Goal: Task Accomplishment & Management: Use online tool/utility

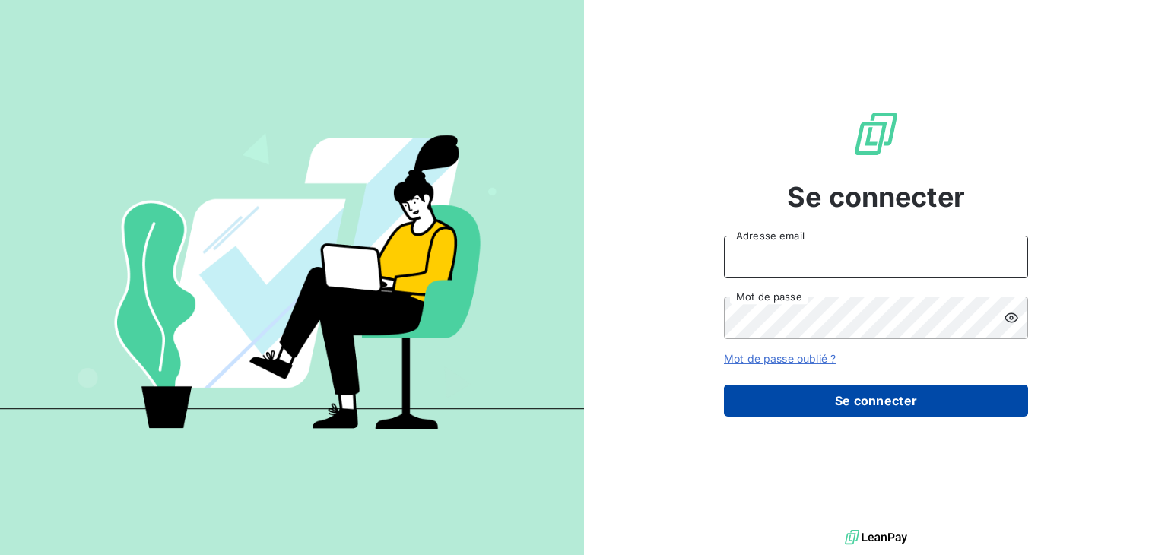
type input "[EMAIL_ADDRESS][DOMAIN_NAME]"
click at [893, 408] on button "Se connecter" at bounding box center [876, 401] width 304 height 32
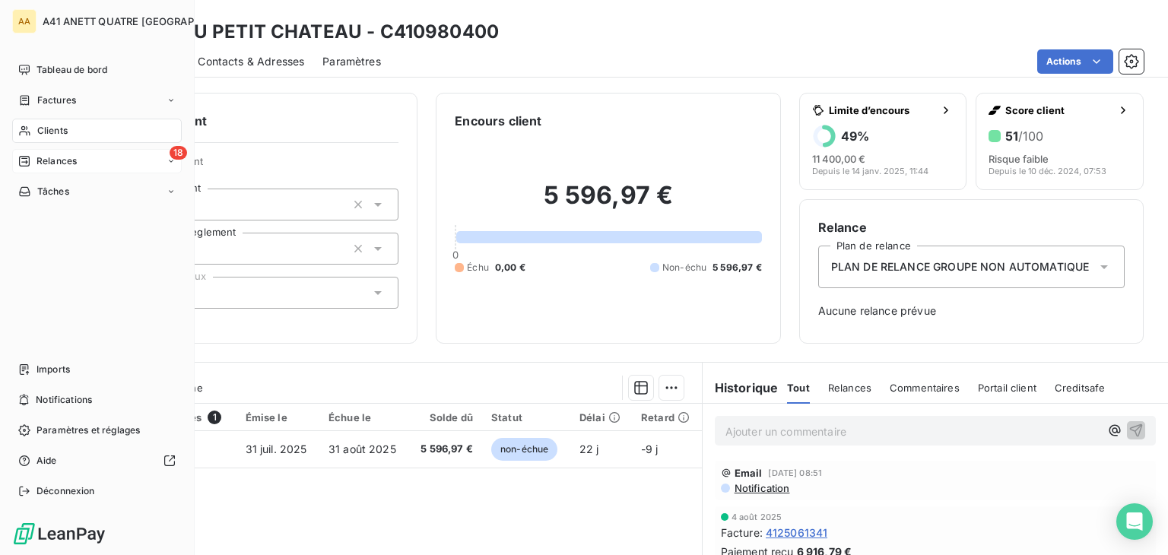
click at [53, 158] on span "Relances" at bounding box center [56, 161] width 40 height 14
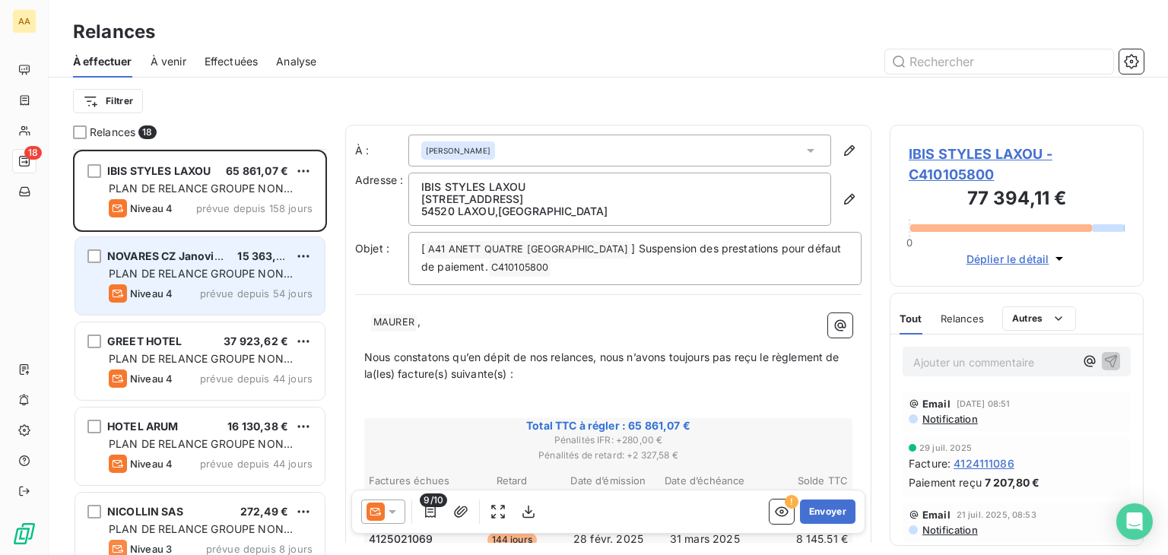
scroll to position [152, 0]
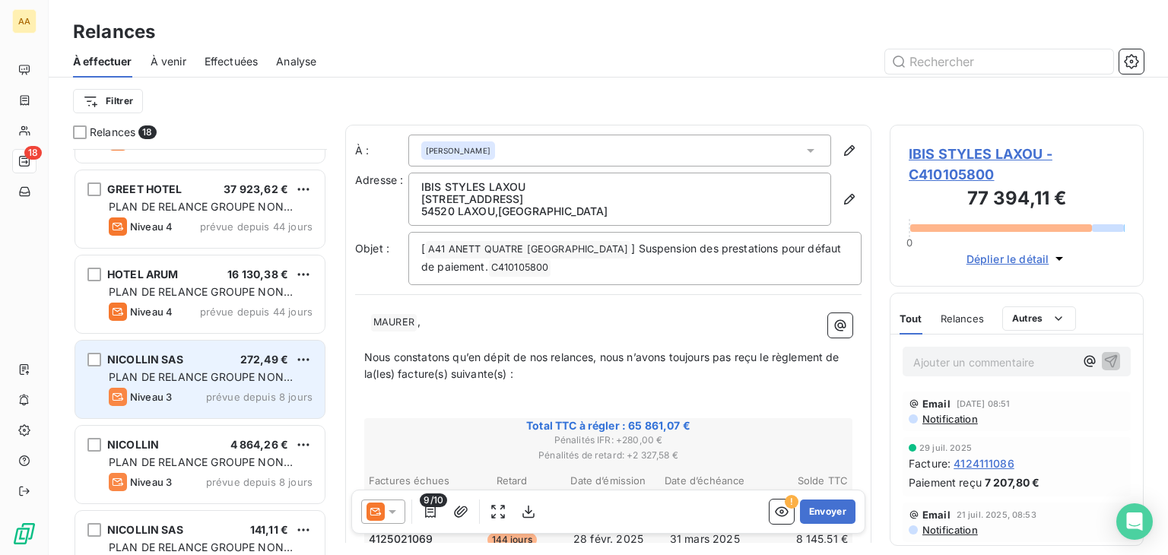
click at [216, 356] on div "NICOLLIN SAS 272,49 €" at bounding box center [211, 360] width 204 height 14
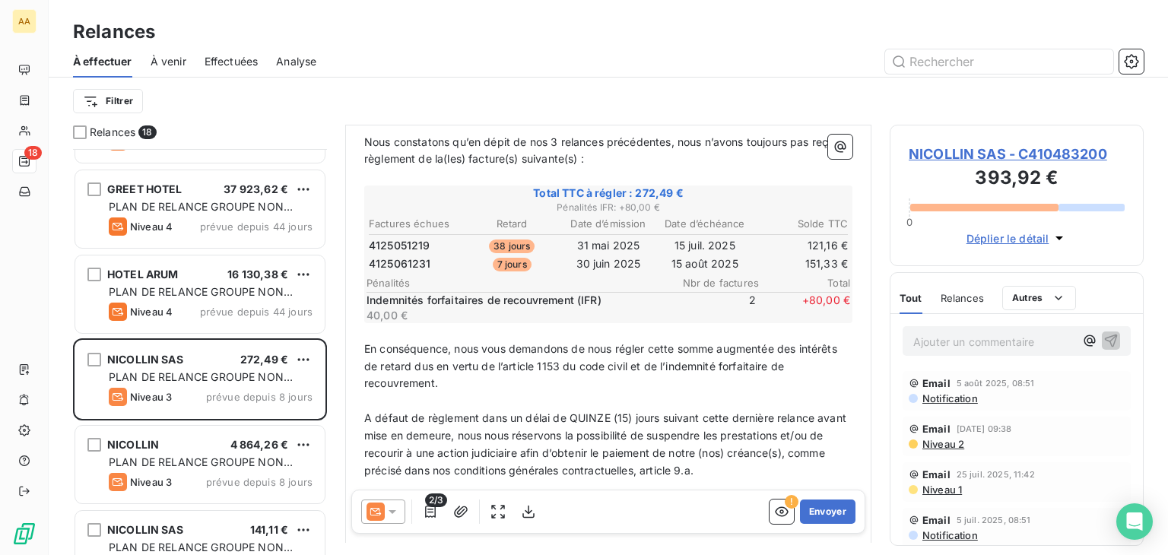
scroll to position [379, 0]
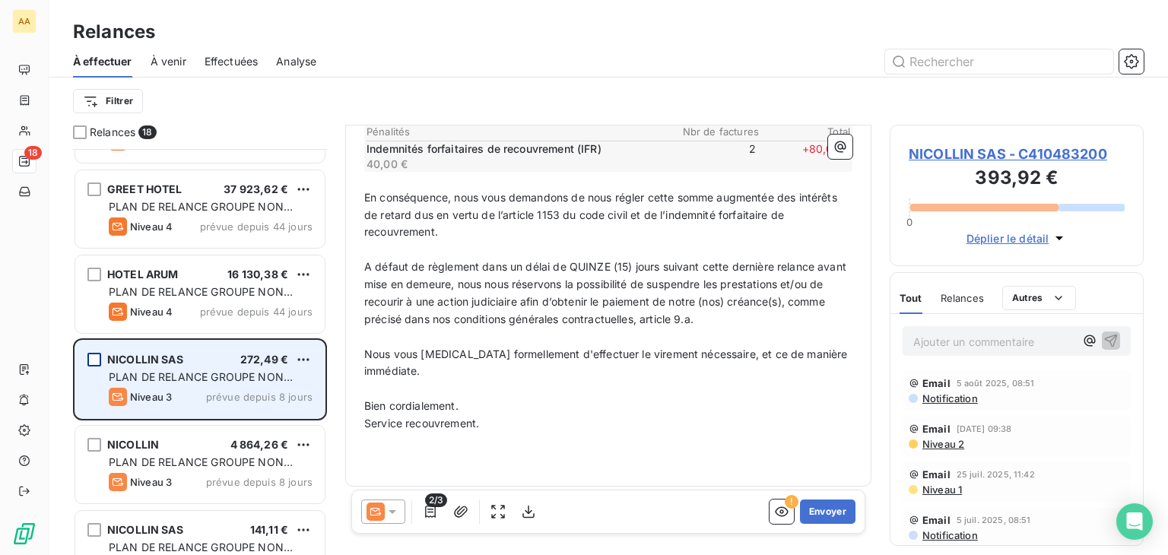
click at [91, 355] on div "grid" at bounding box center [94, 360] width 14 height 14
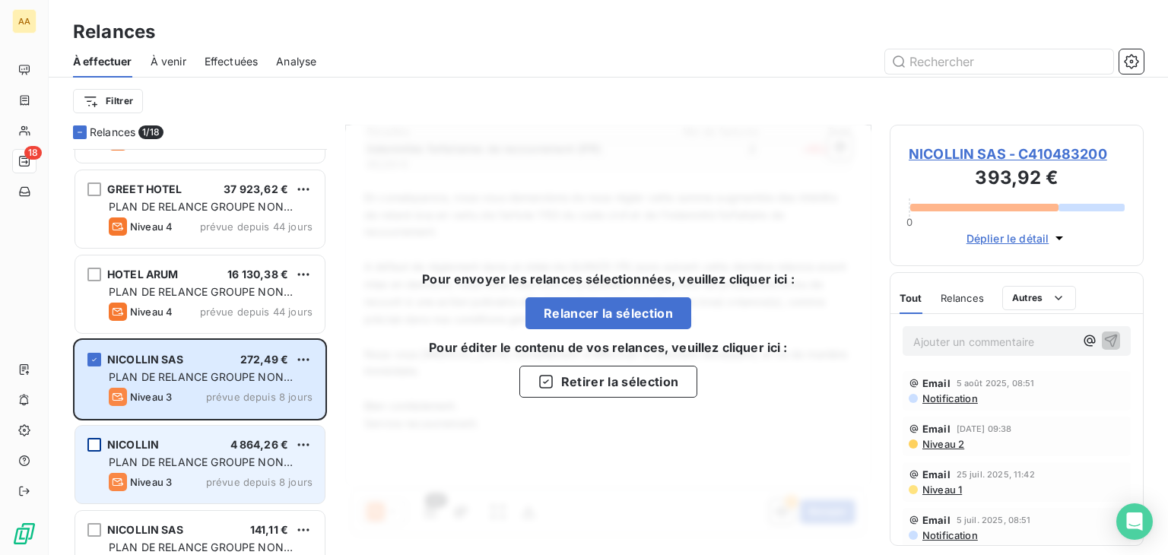
click at [91, 445] on div "grid" at bounding box center [94, 445] width 14 height 14
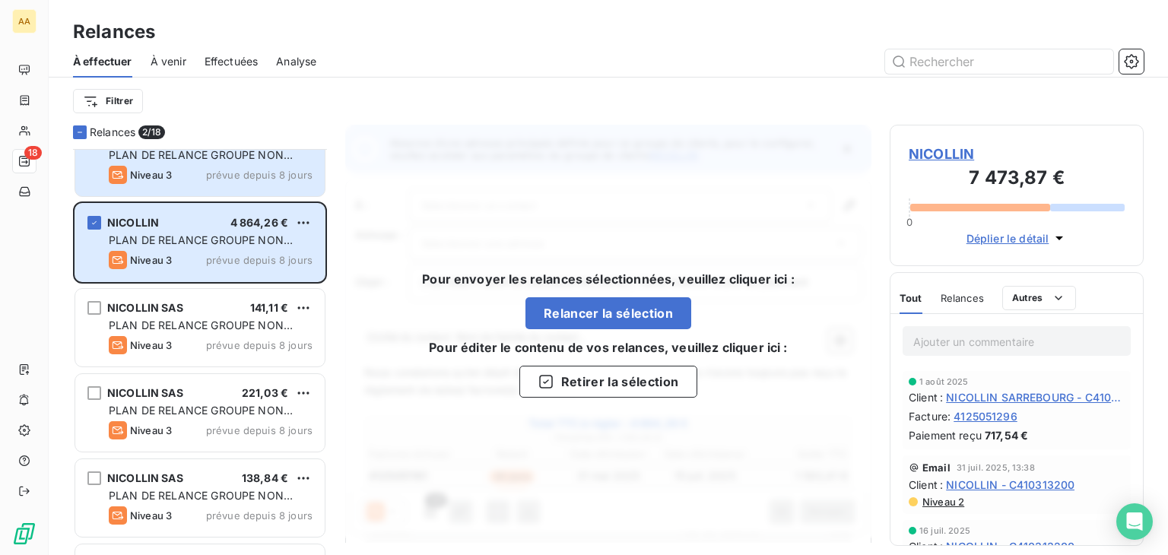
scroll to position [380, 0]
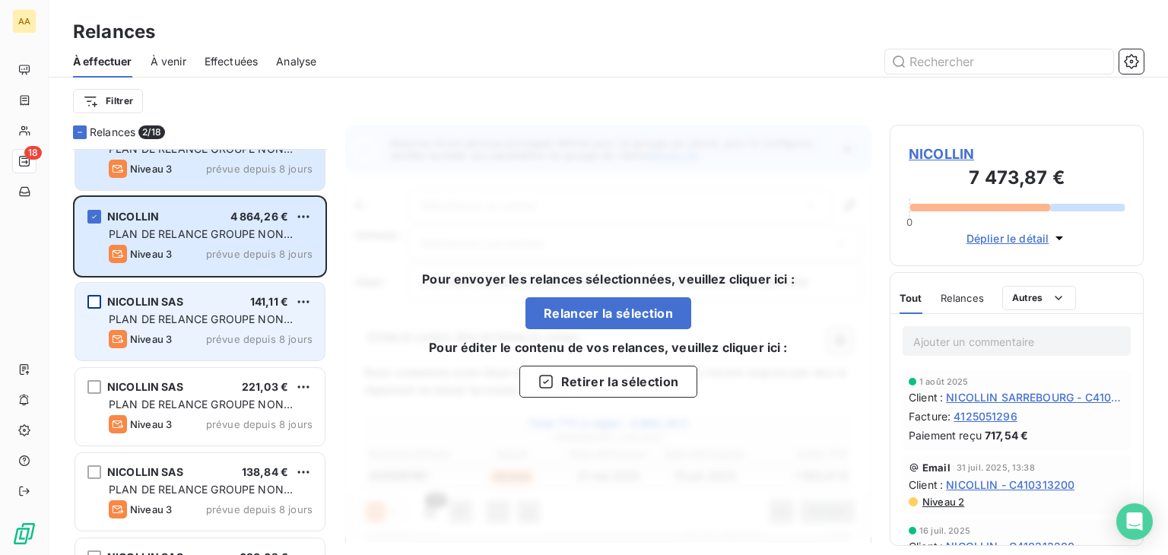
click at [99, 295] on div "grid" at bounding box center [94, 302] width 14 height 14
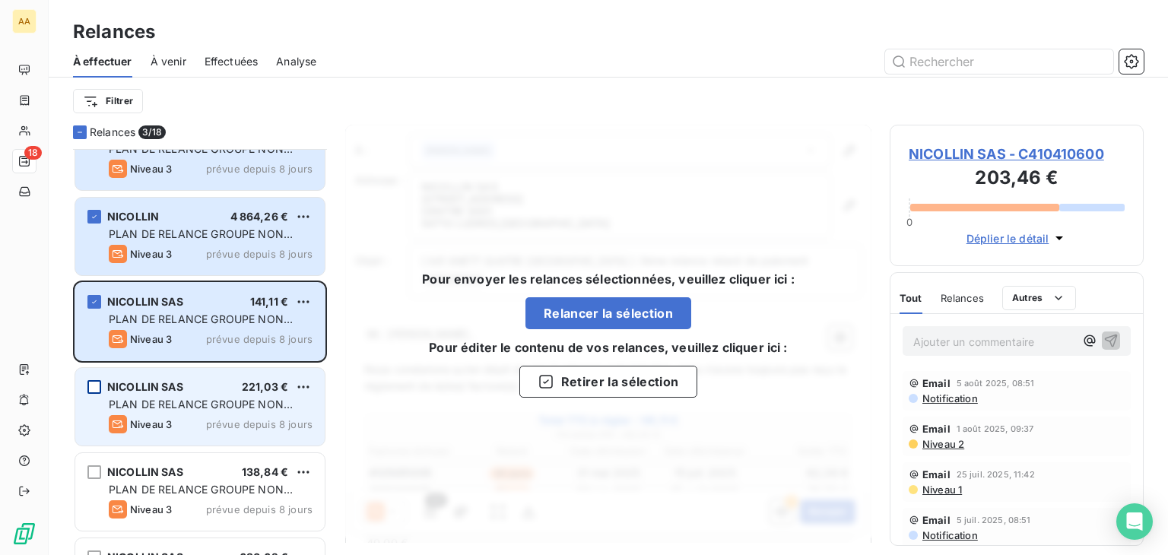
click at [97, 382] on div "grid" at bounding box center [94, 387] width 14 height 14
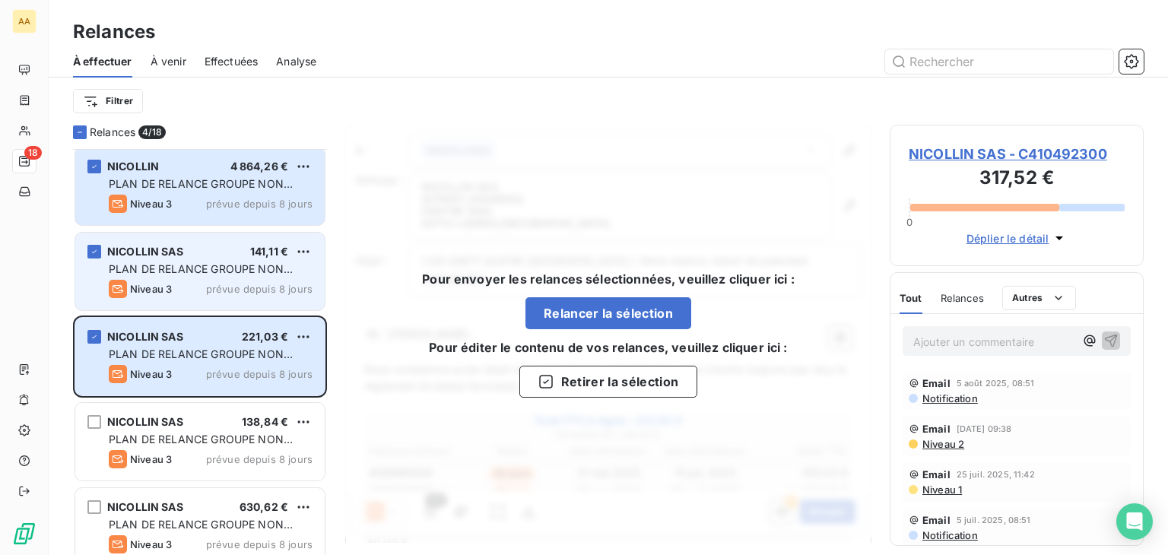
scroll to position [456, 0]
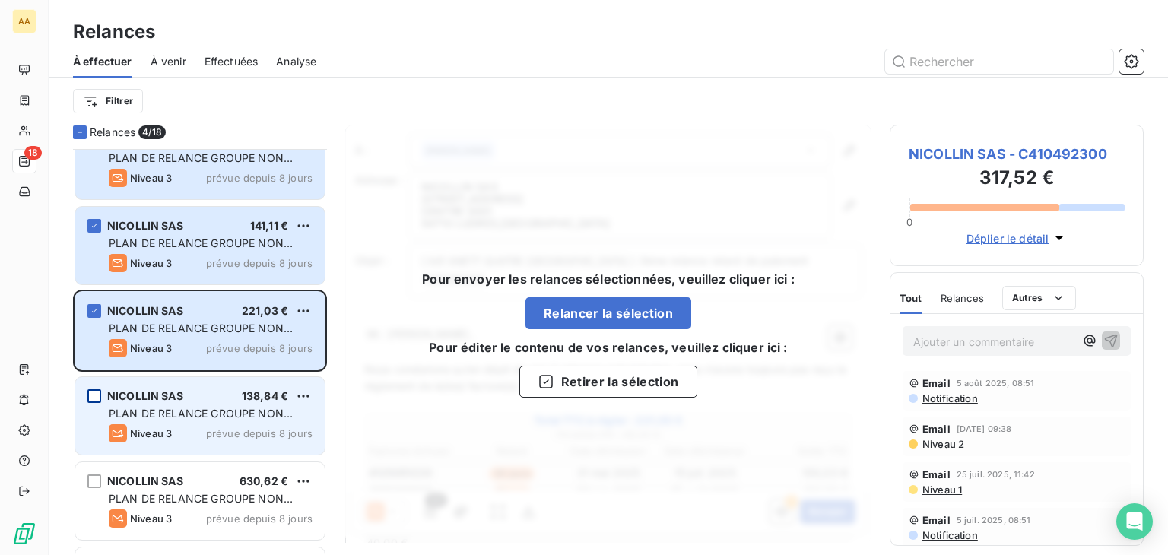
click at [93, 392] on div "grid" at bounding box center [94, 396] width 14 height 14
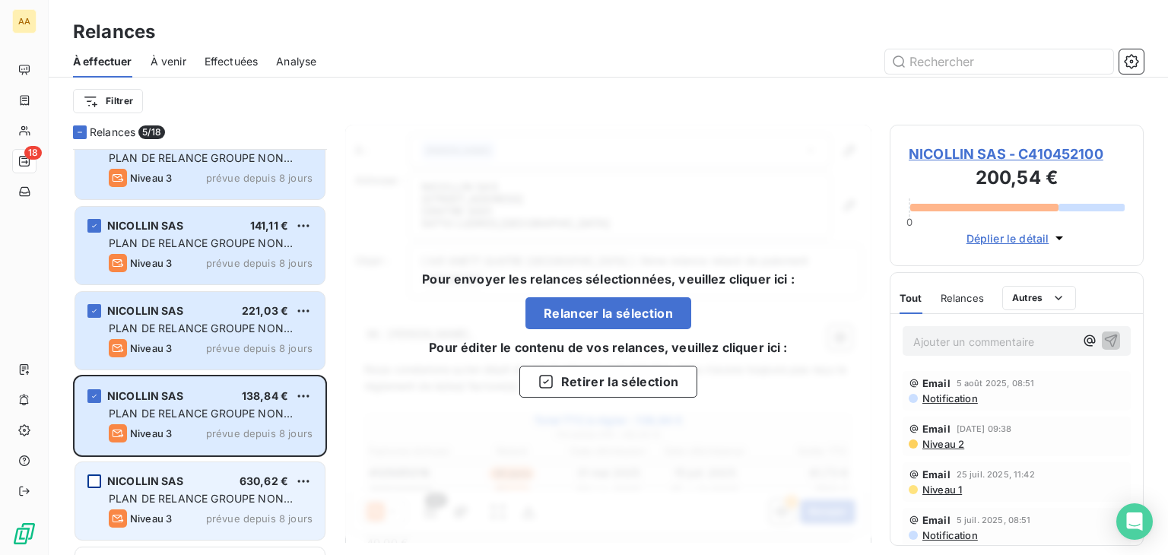
click at [91, 478] on div "grid" at bounding box center [94, 481] width 14 height 14
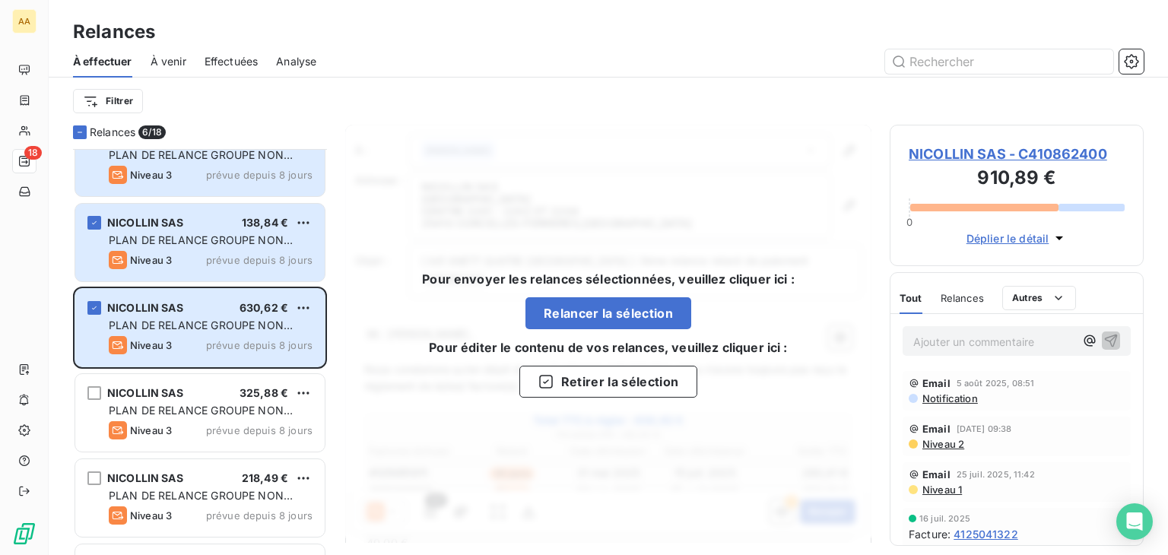
scroll to position [760, 0]
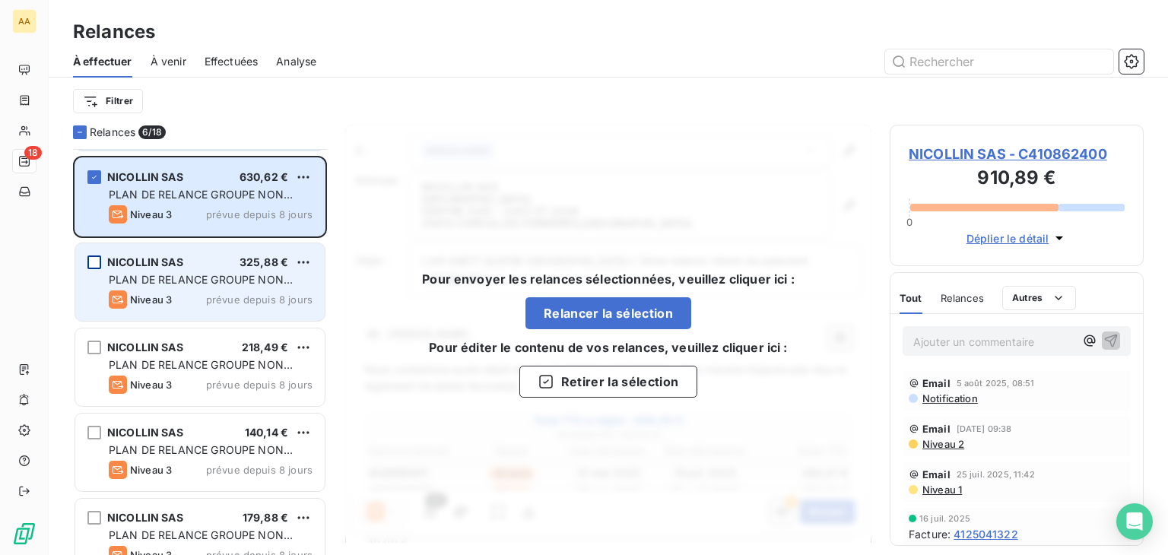
click at [93, 263] on div "grid" at bounding box center [94, 262] width 14 height 14
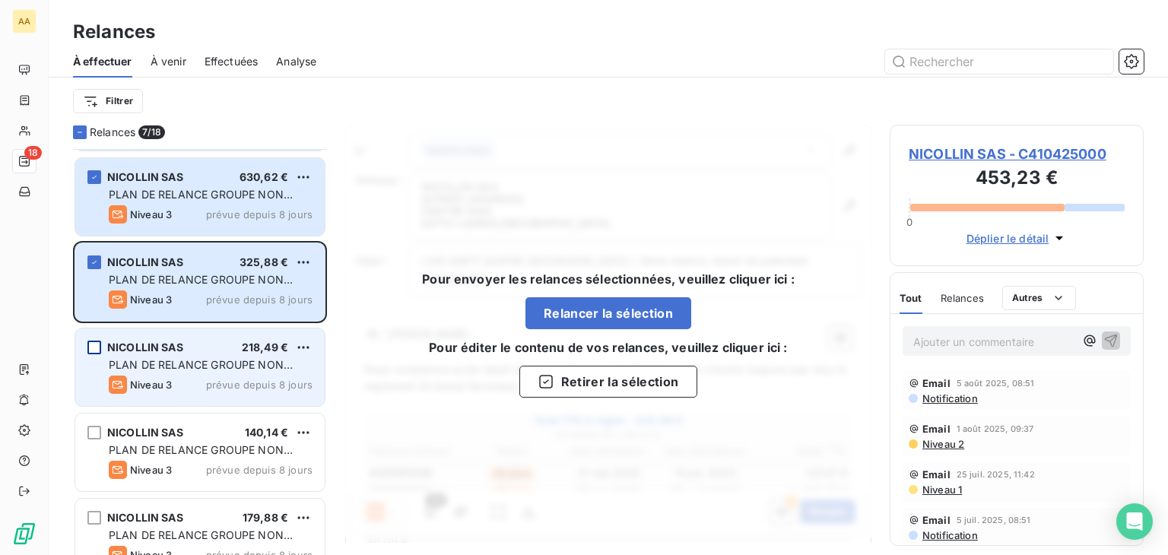
click at [96, 346] on div "grid" at bounding box center [94, 348] width 14 height 14
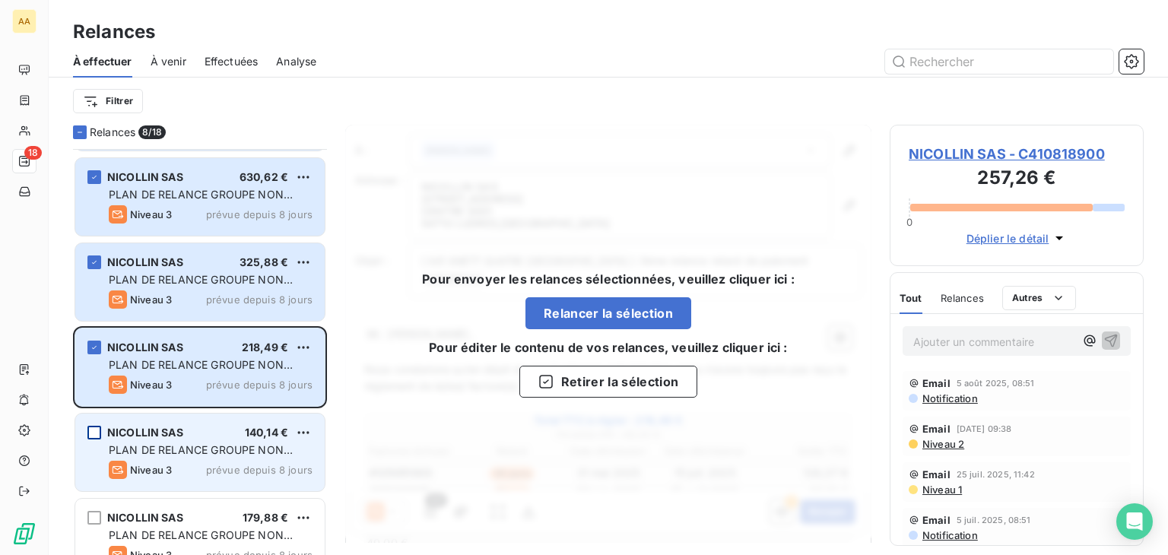
click at [91, 427] on div "grid" at bounding box center [94, 433] width 14 height 14
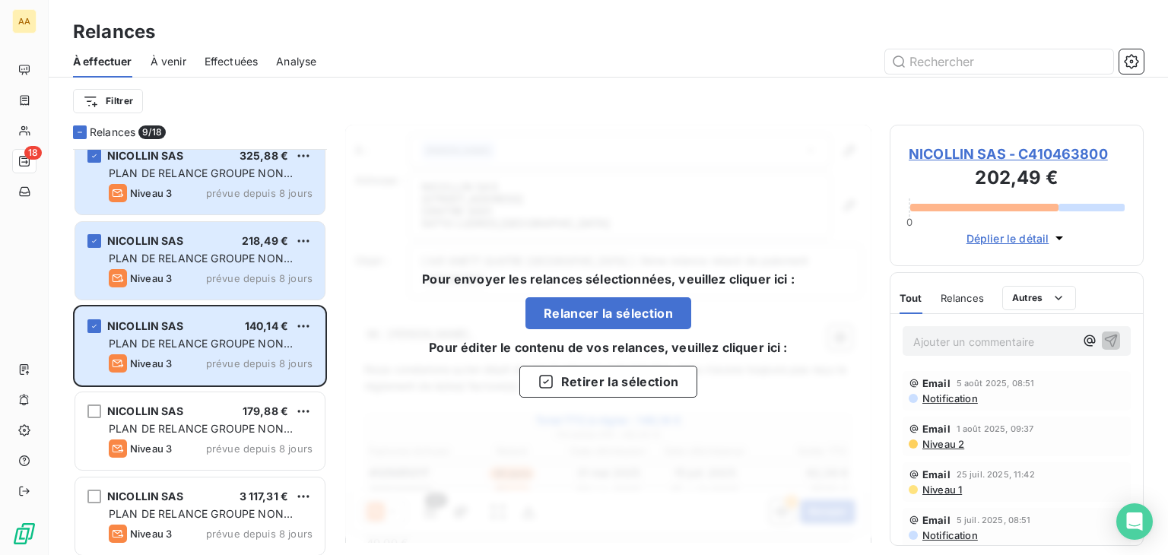
scroll to position [988, 0]
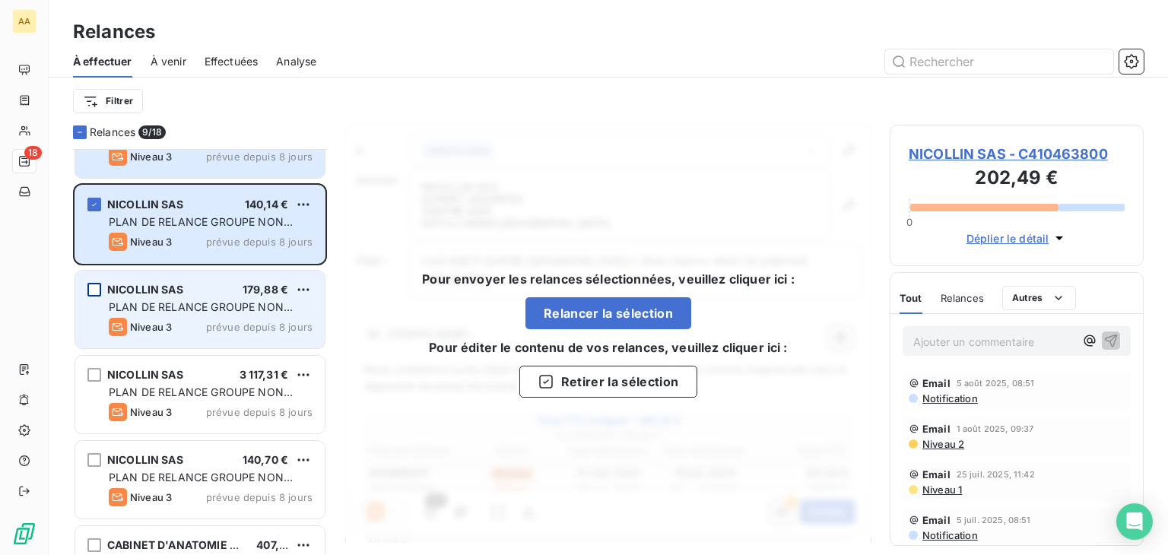
click at [96, 285] on div "grid" at bounding box center [94, 290] width 14 height 14
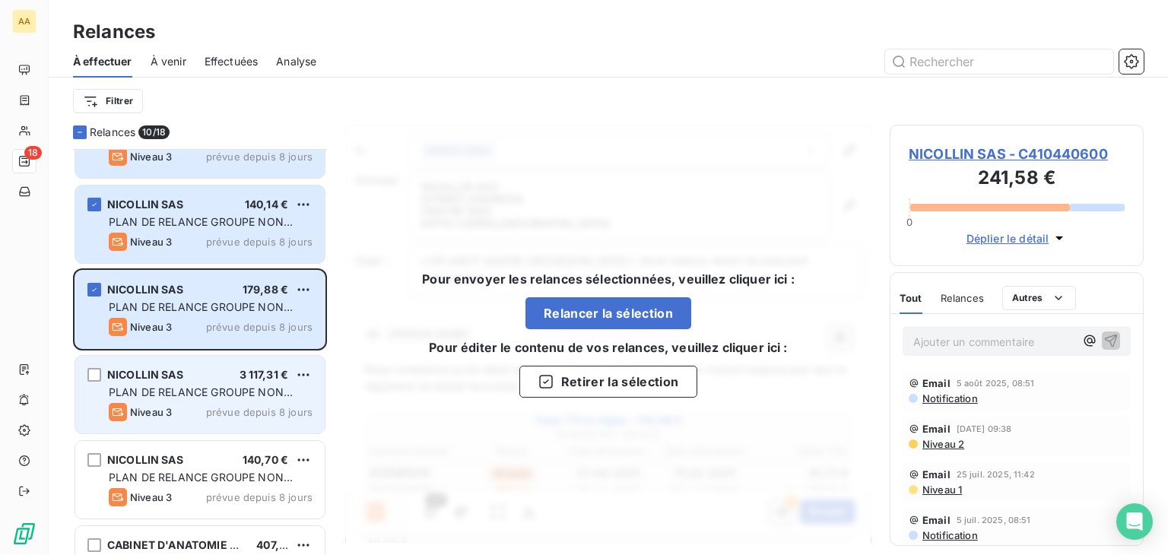
drag, startPoint x: 98, startPoint y: 373, endPoint x: 113, endPoint y: 407, distance: 36.4
click at [97, 373] on div "grid" at bounding box center [94, 375] width 14 height 14
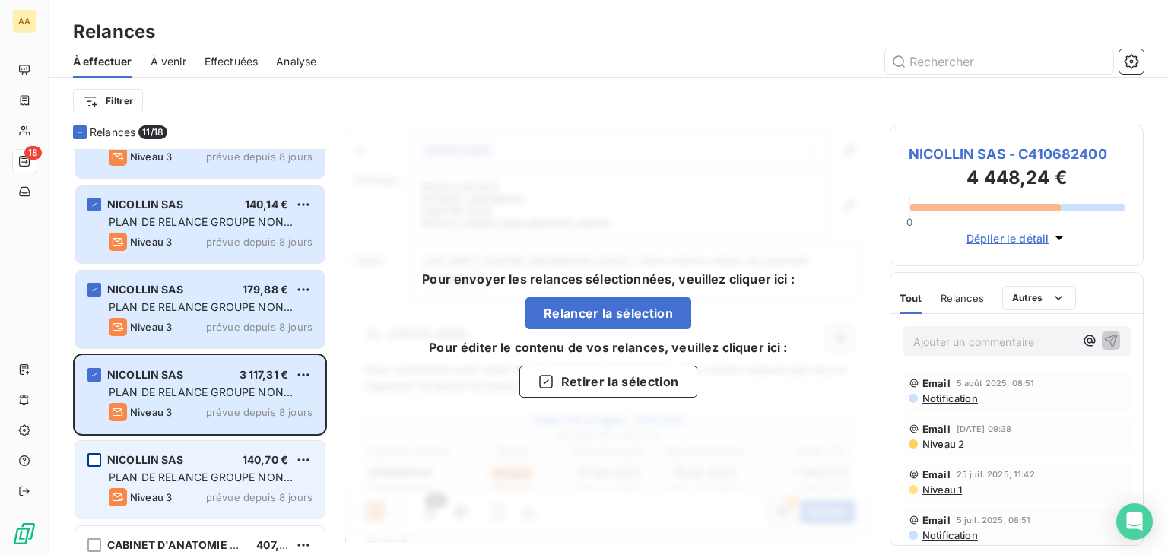
click at [94, 464] on div "grid" at bounding box center [94, 460] width 14 height 14
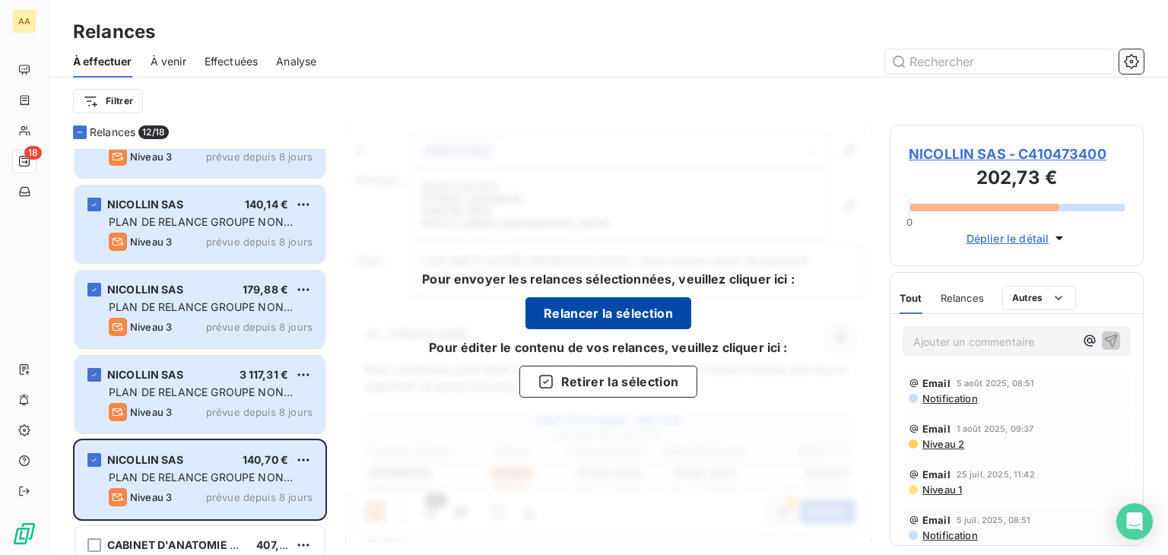
click at [626, 305] on button "Relancer la sélection" at bounding box center [608, 313] width 166 height 32
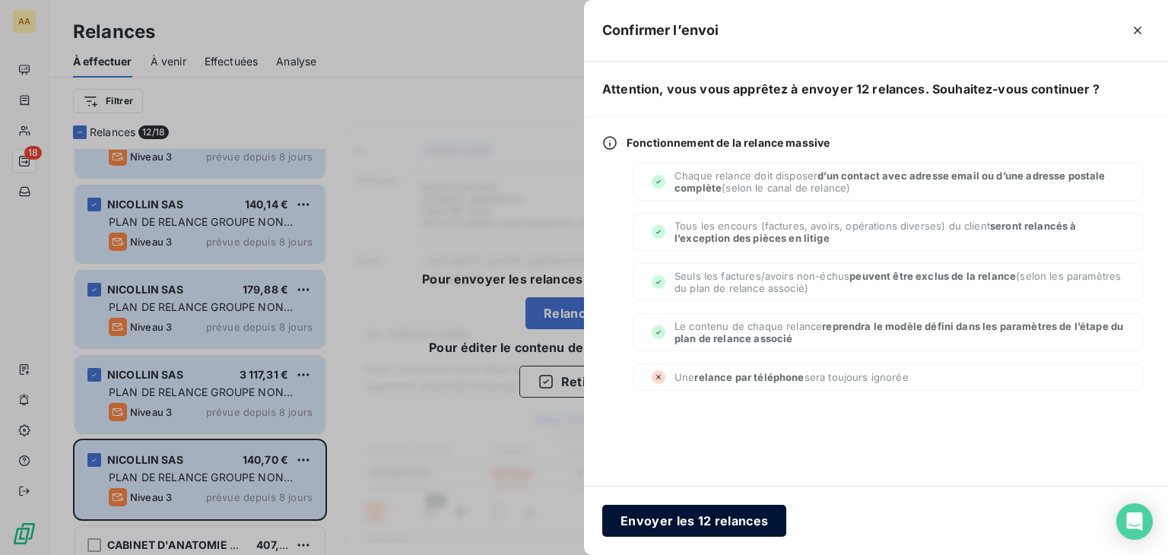
click at [680, 524] on button "Envoyer les 12 relances" at bounding box center [694, 521] width 184 height 32
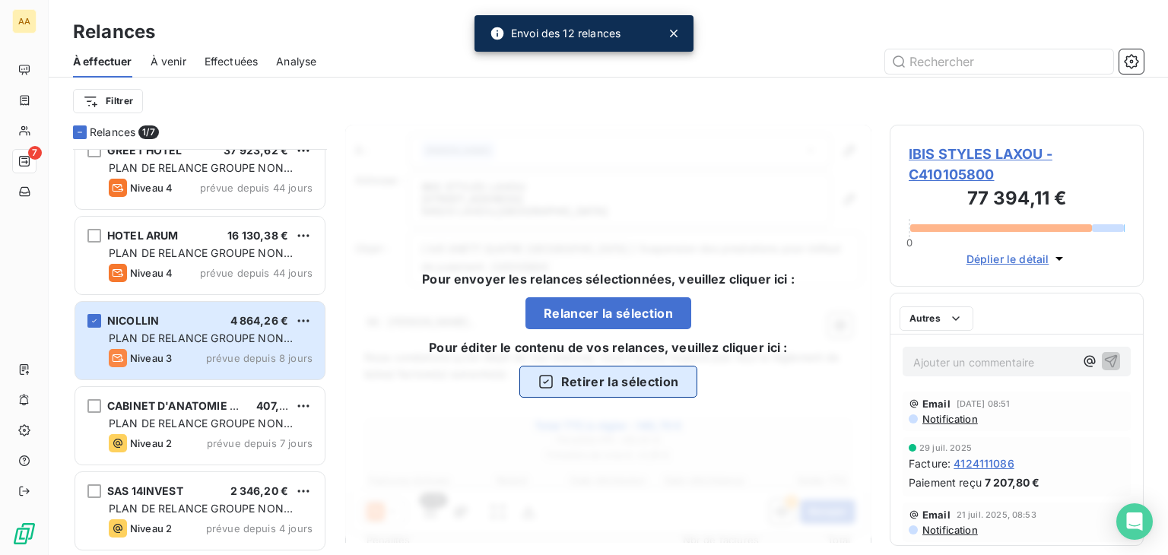
scroll to position [190, 0]
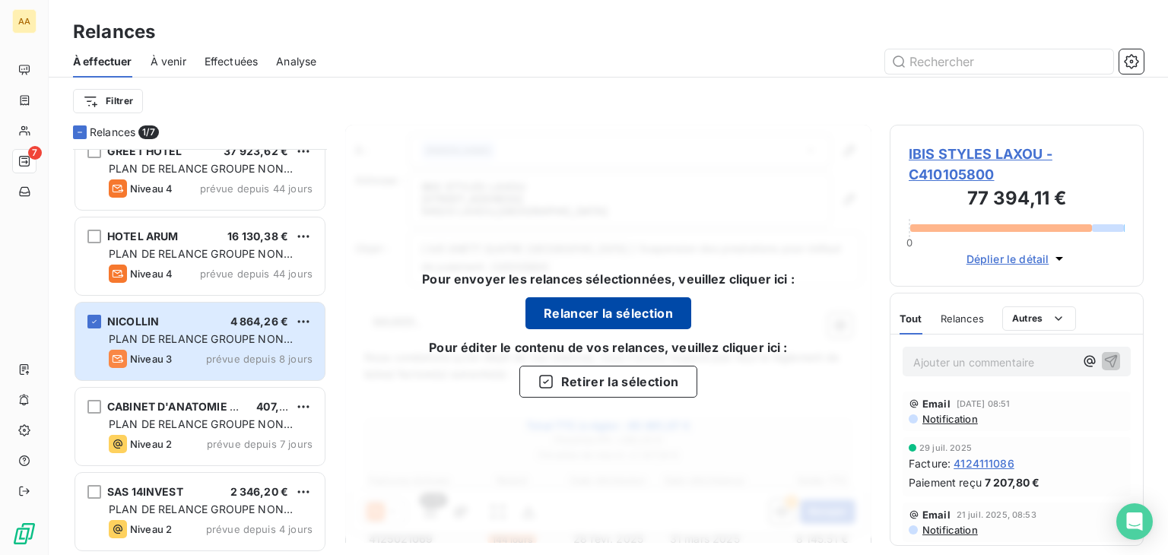
click at [620, 309] on button "Relancer la sélection" at bounding box center [608, 313] width 166 height 32
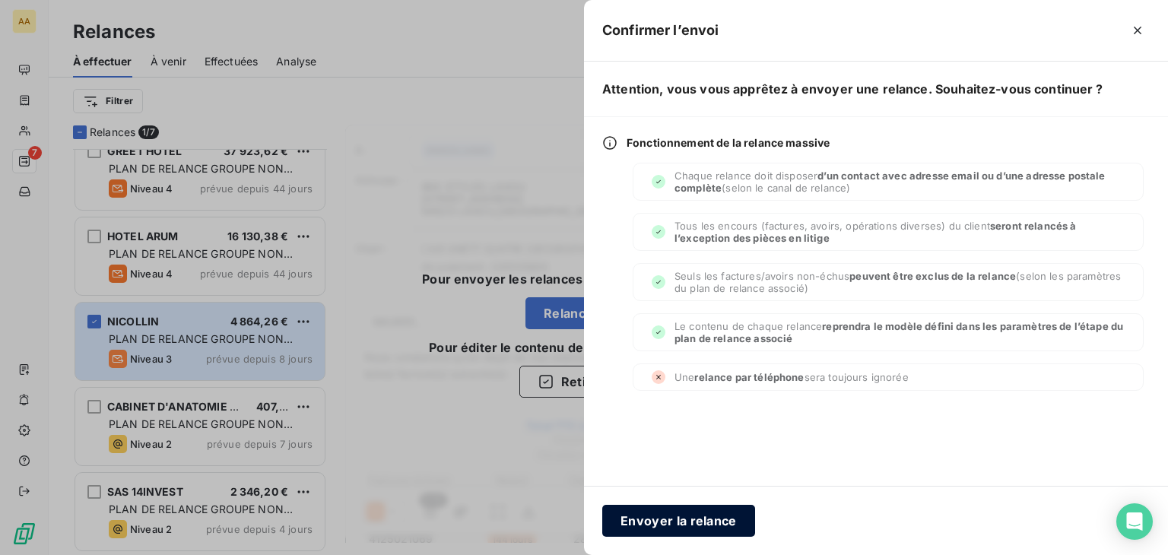
click at [643, 513] on button "Envoyer la relance" at bounding box center [678, 521] width 153 height 32
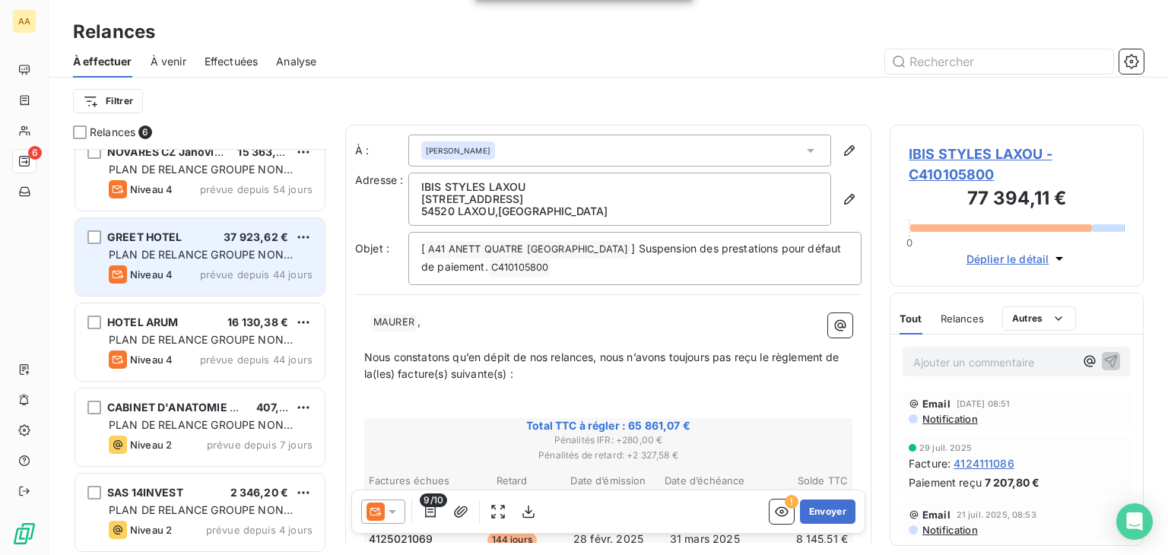
scroll to position [105, 0]
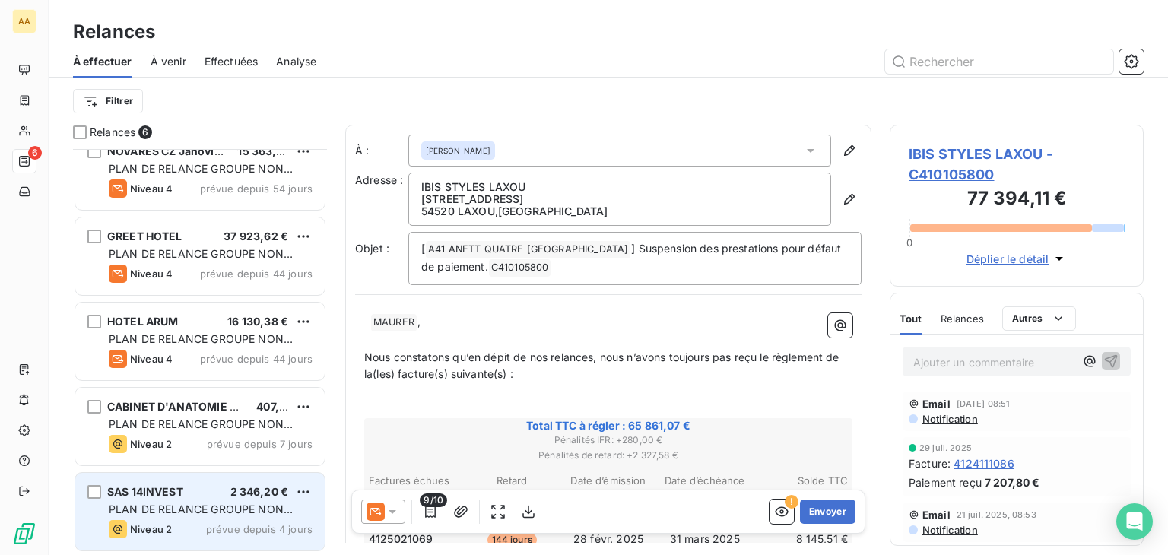
click at [179, 490] on span "SAS 14INVEST" at bounding box center [145, 491] width 76 height 13
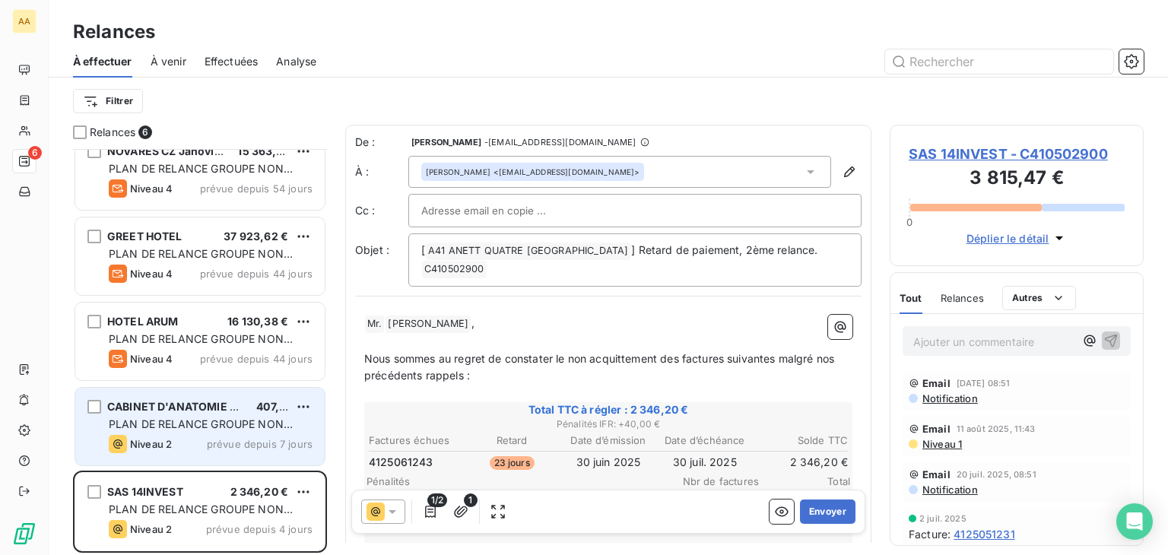
click at [210, 420] on span "PLAN DE RELANCE GROUPE NON AUTOMATIQUE" at bounding box center [201, 431] width 184 height 28
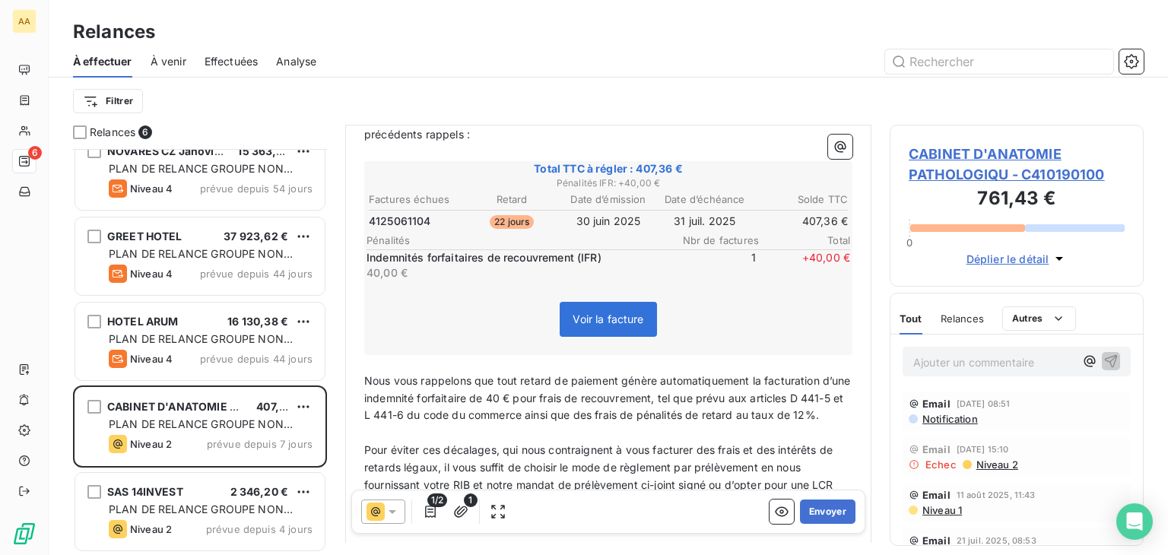
scroll to position [304, 0]
click at [587, 319] on span "Voir la facture" at bounding box center [607, 318] width 71 height 13
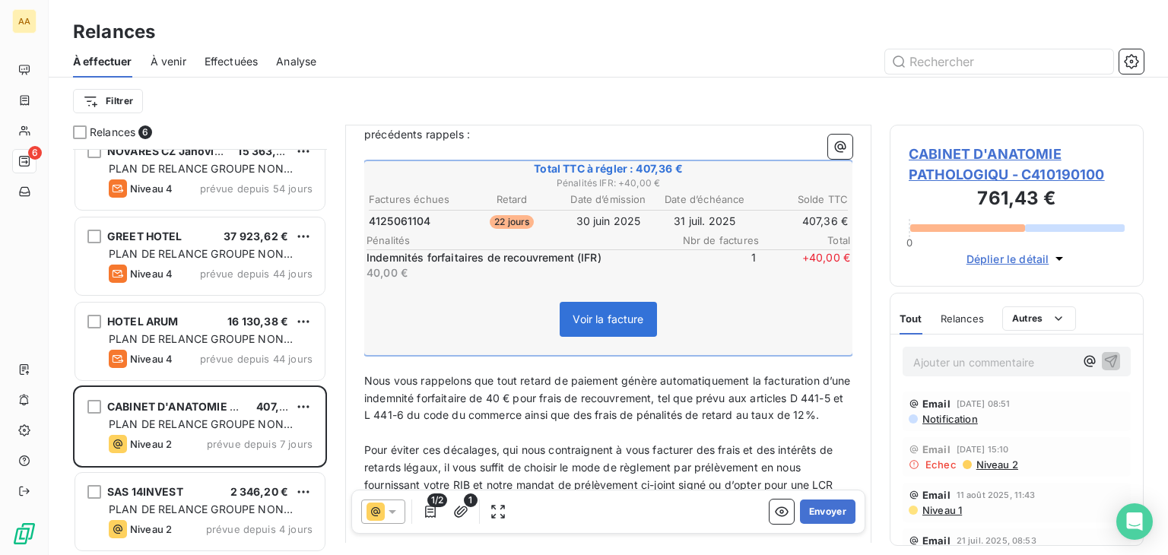
click at [587, 319] on span "Voir la facture" at bounding box center [607, 318] width 71 height 13
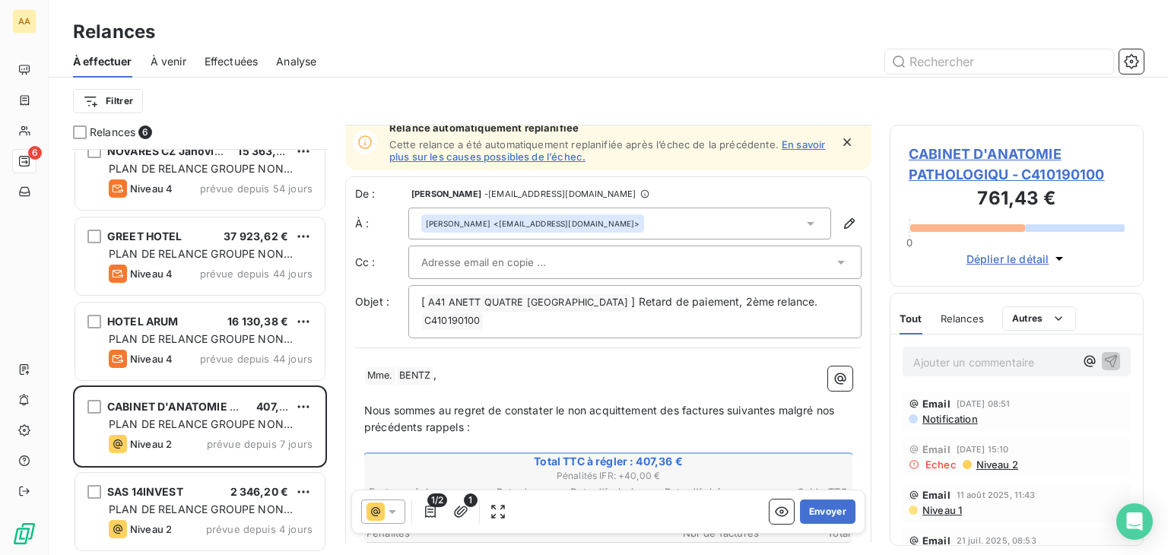
scroll to position [0, 0]
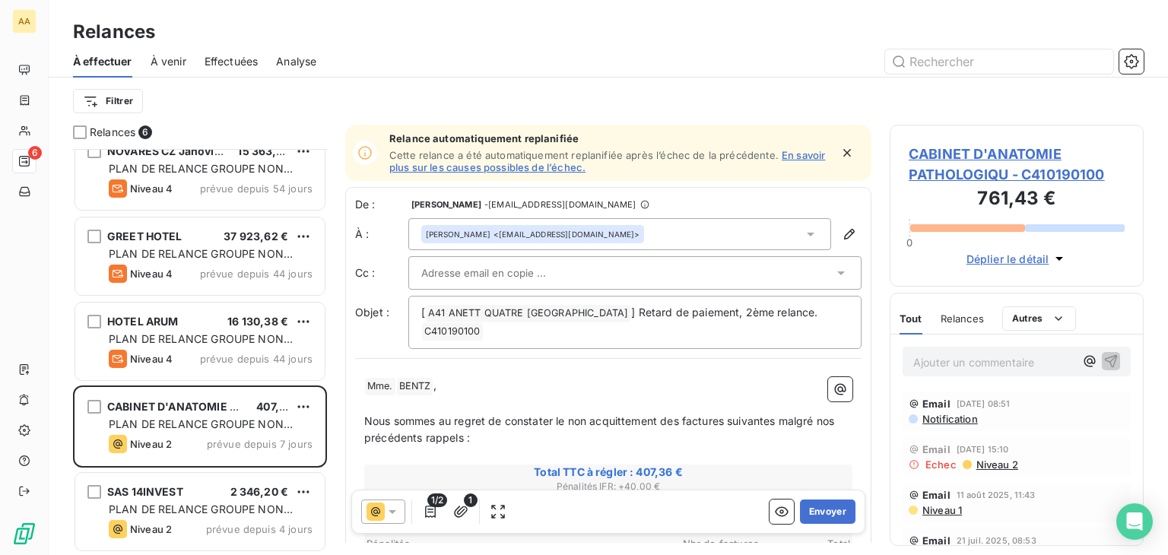
click at [807, 235] on icon at bounding box center [811, 235] width 8 height 4
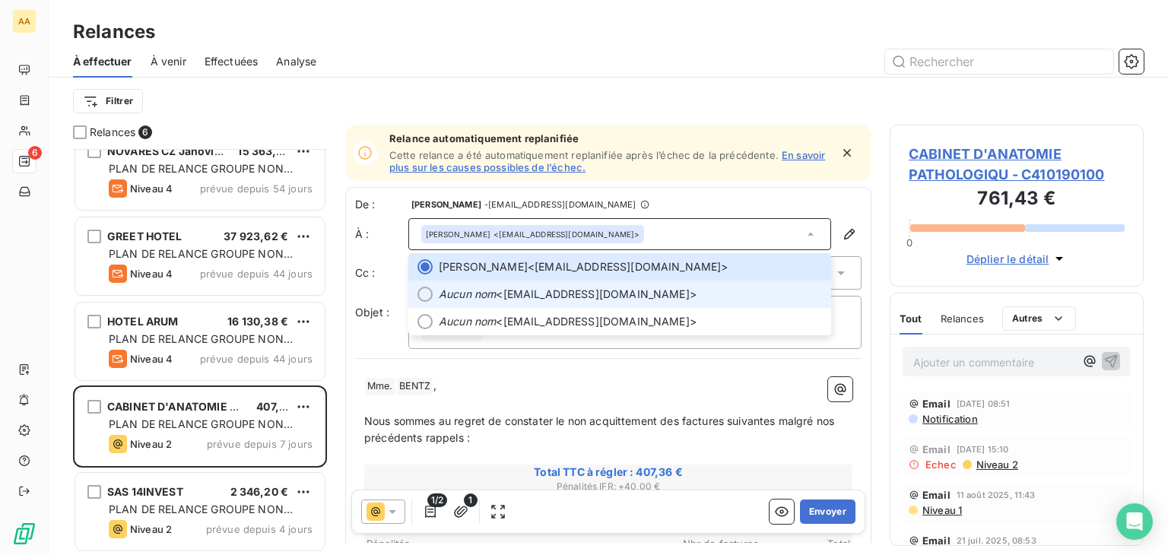
click at [429, 296] on div at bounding box center [424, 294] width 15 height 15
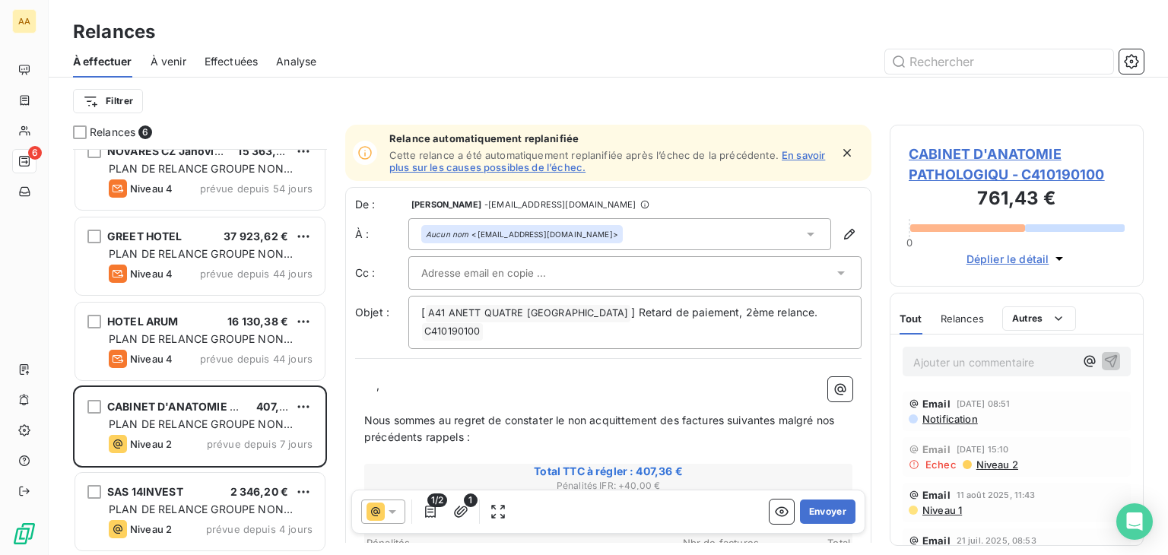
click at [806, 233] on icon at bounding box center [810, 234] width 15 height 15
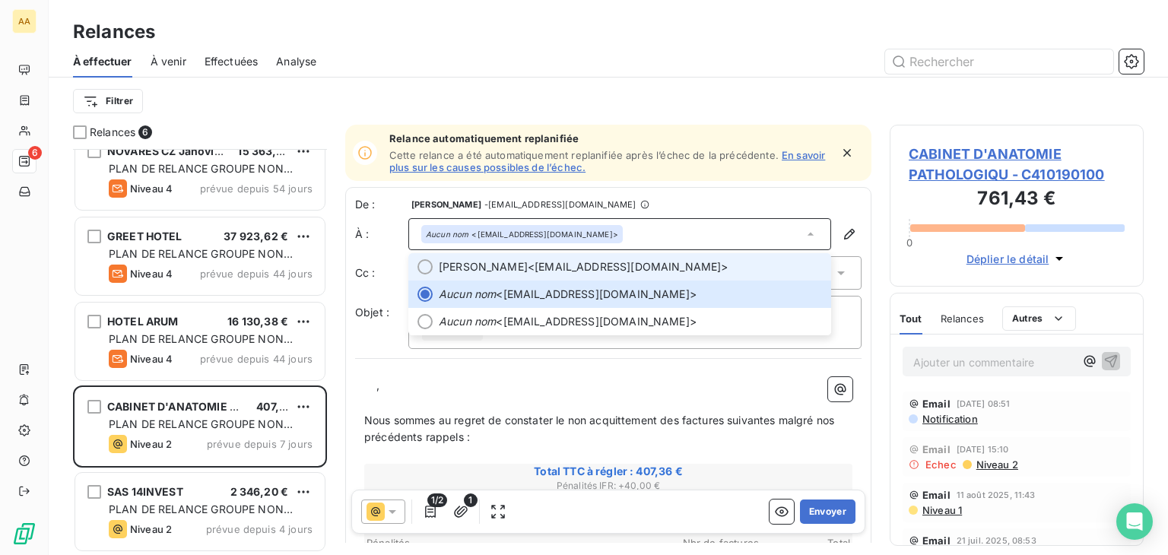
click at [506, 267] on span "[PERSON_NAME]" at bounding box center [483, 266] width 89 height 15
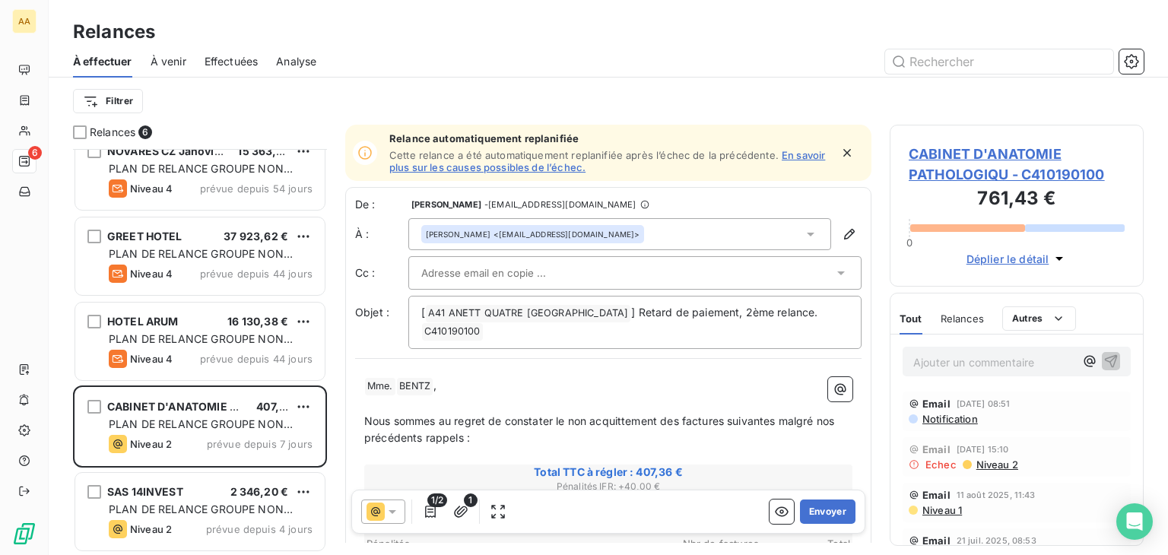
click at [482, 284] on div at bounding box center [634, 272] width 453 height 33
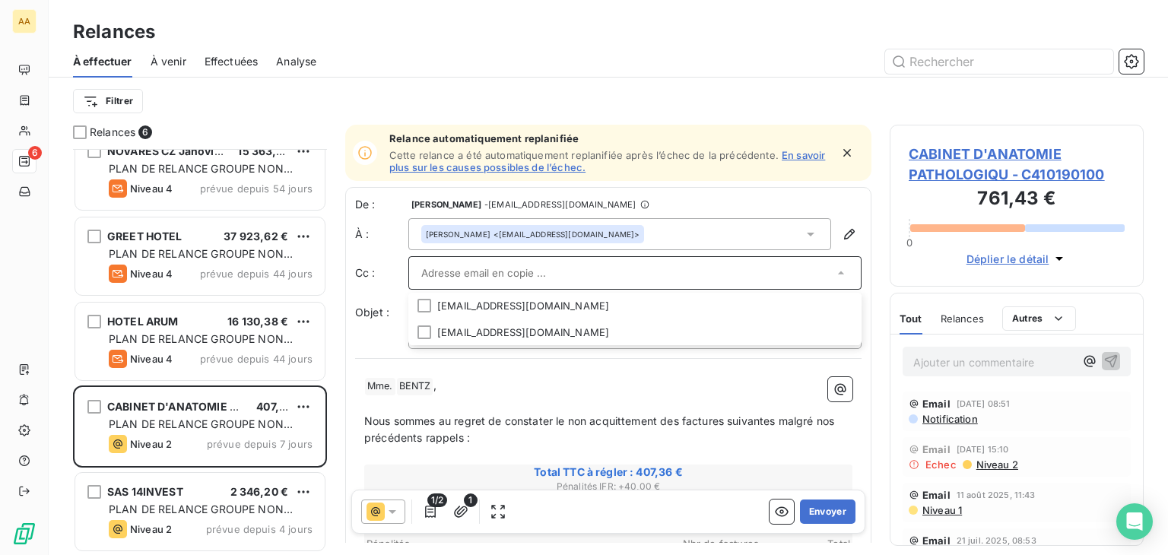
click at [843, 151] on icon "button" at bounding box center [847, 153] width 8 height 8
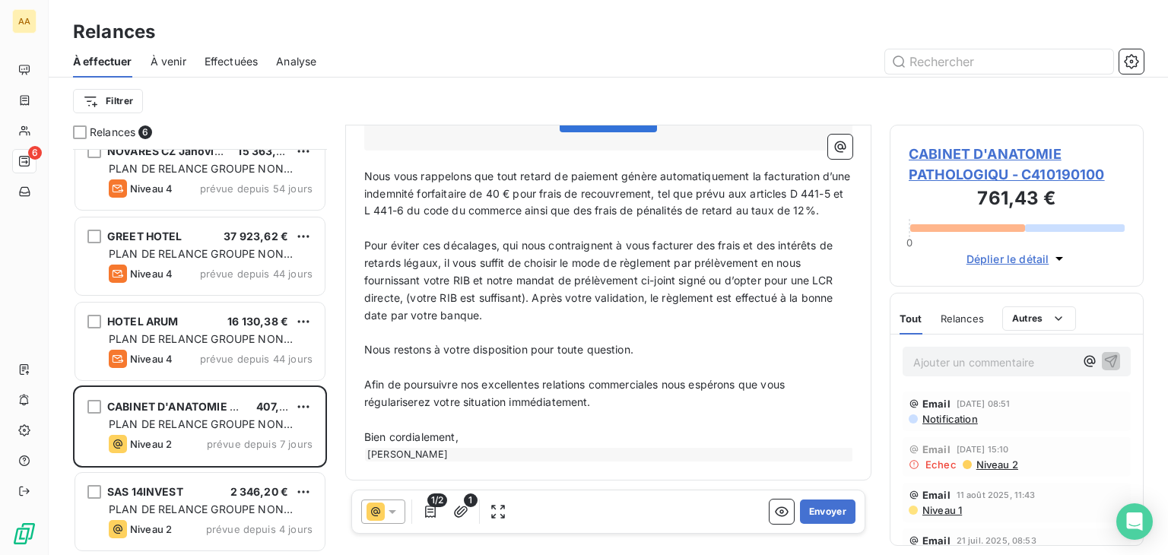
scroll to position [461, 0]
click at [805, 512] on button "Envoyer" at bounding box center [828, 512] width 56 height 24
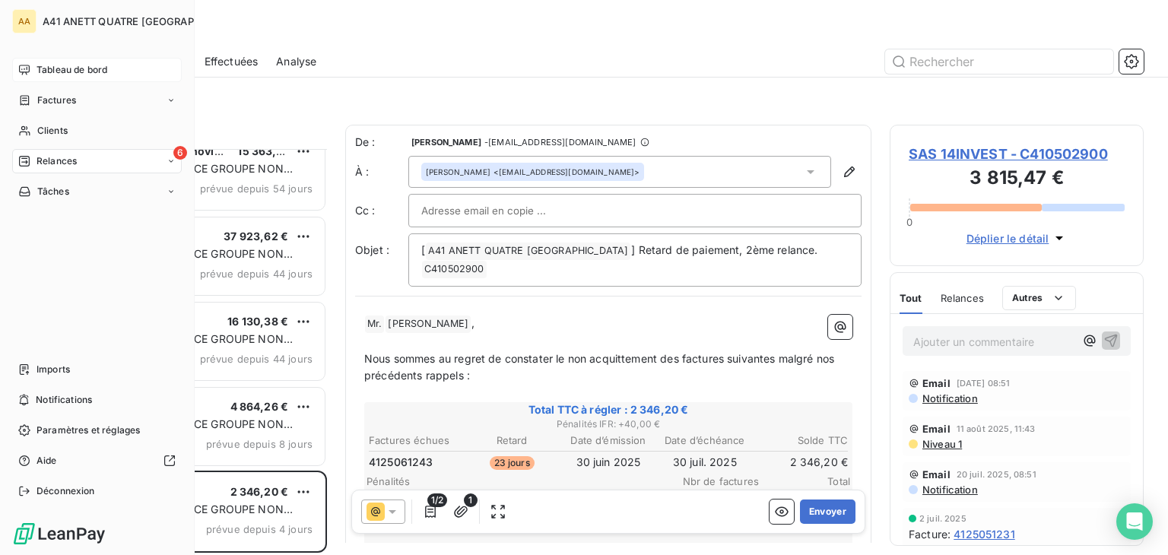
click at [70, 68] on span "Tableau de bord" at bounding box center [71, 70] width 71 height 14
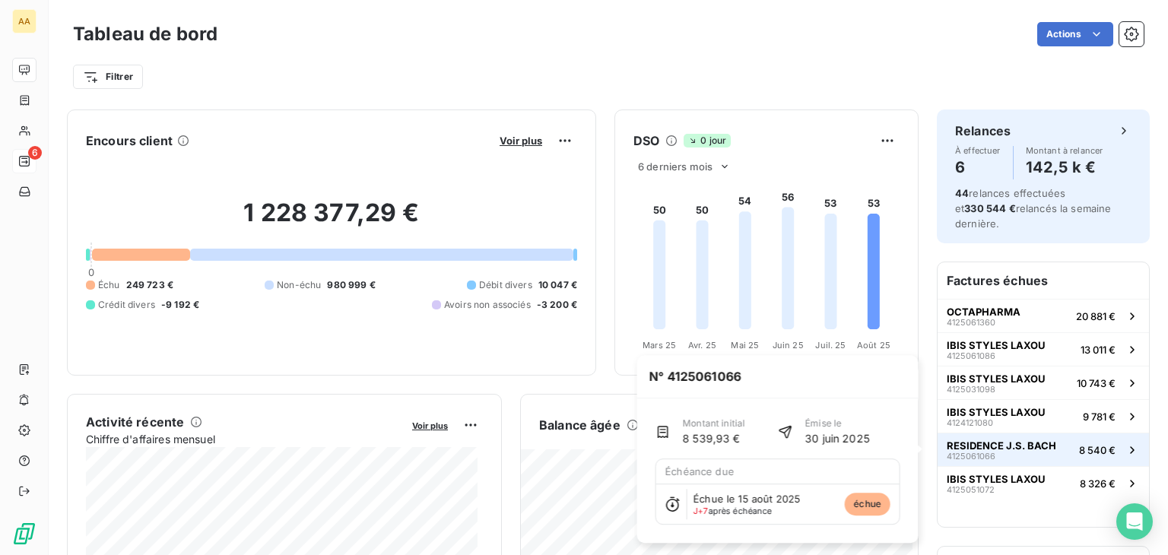
click at [994, 441] on span "RESIDENCE J.S. BACH" at bounding box center [1001, 445] width 109 height 12
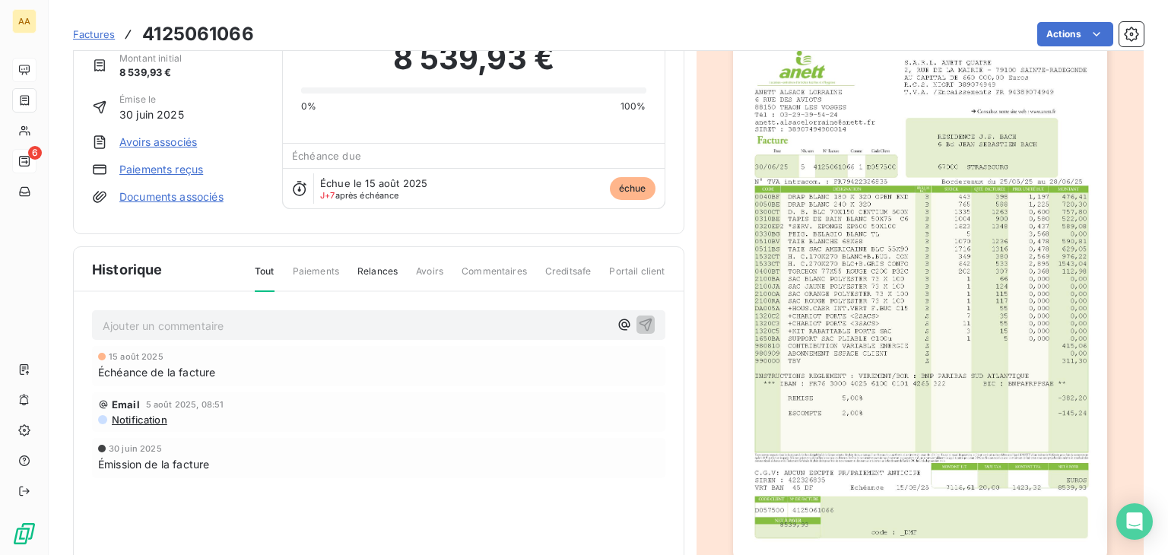
scroll to position [78, 0]
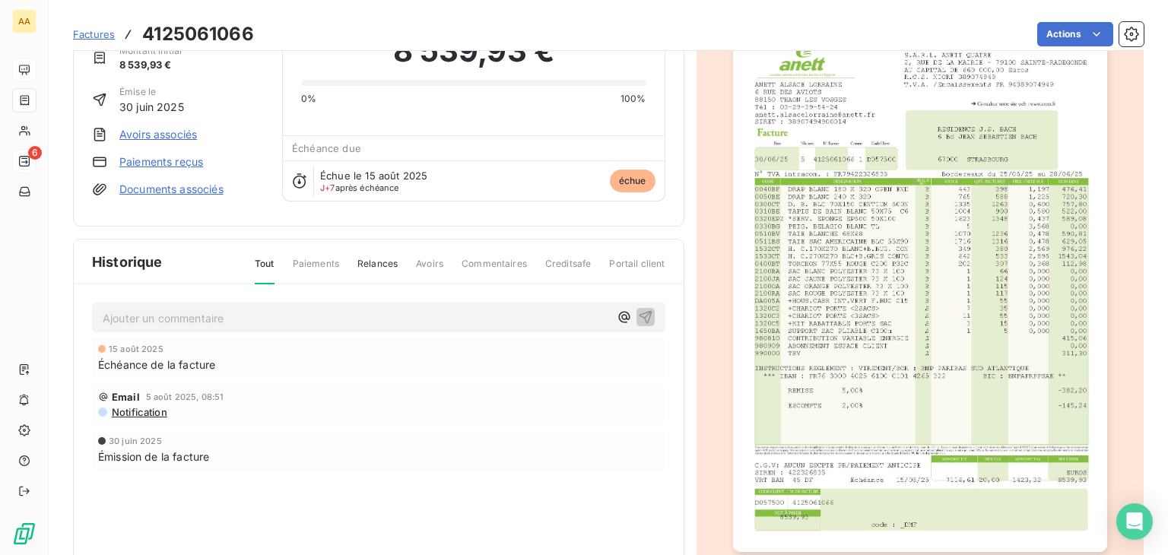
click at [372, 257] on span "Relances" at bounding box center [377, 270] width 40 height 26
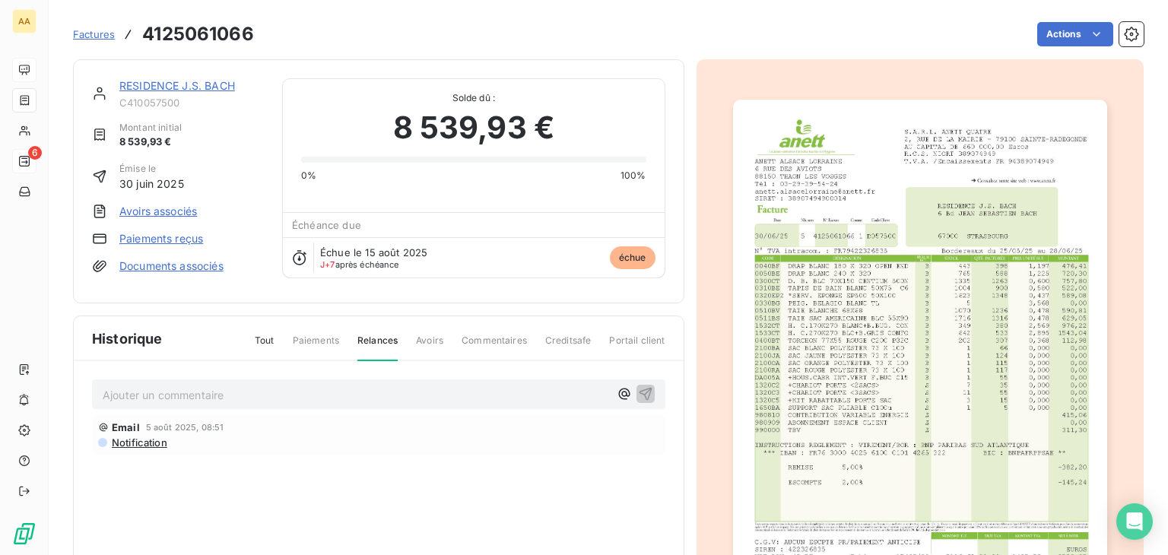
scroll to position [0, 0]
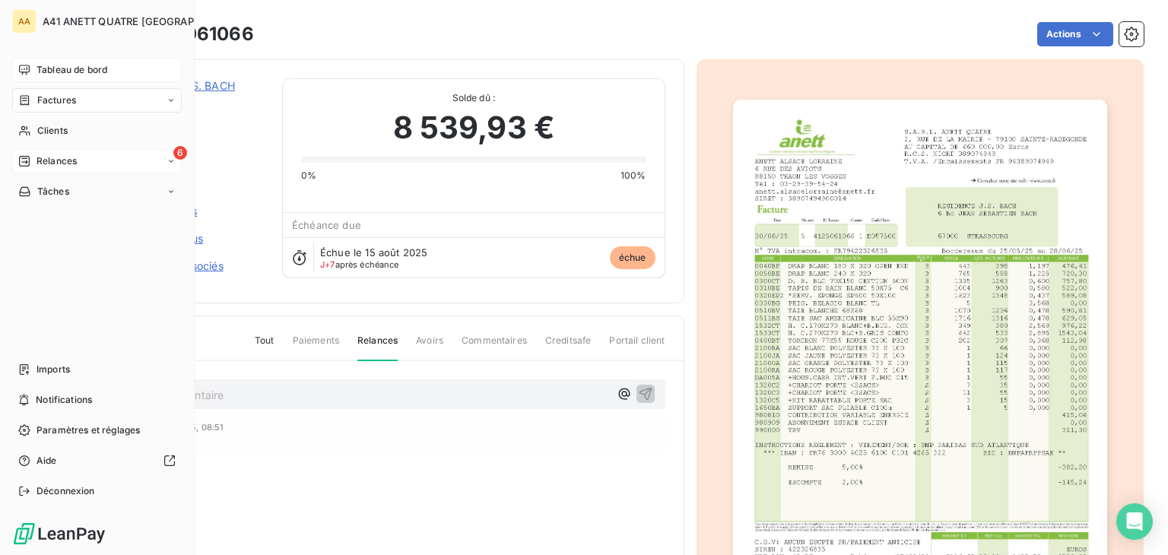
click at [46, 66] on span "Tableau de bord" at bounding box center [71, 70] width 71 height 14
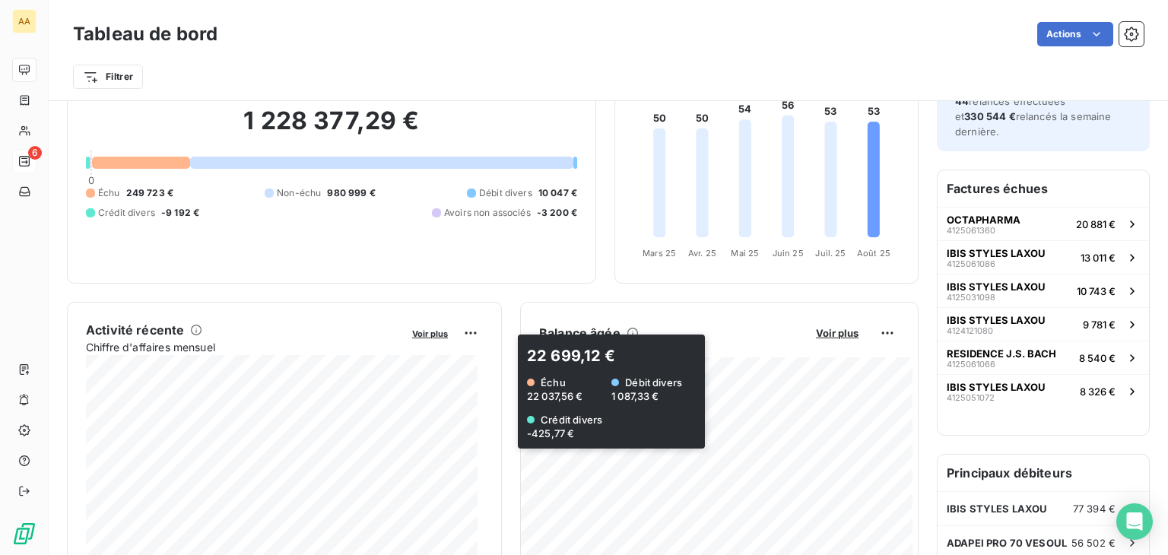
scroll to position [76, 0]
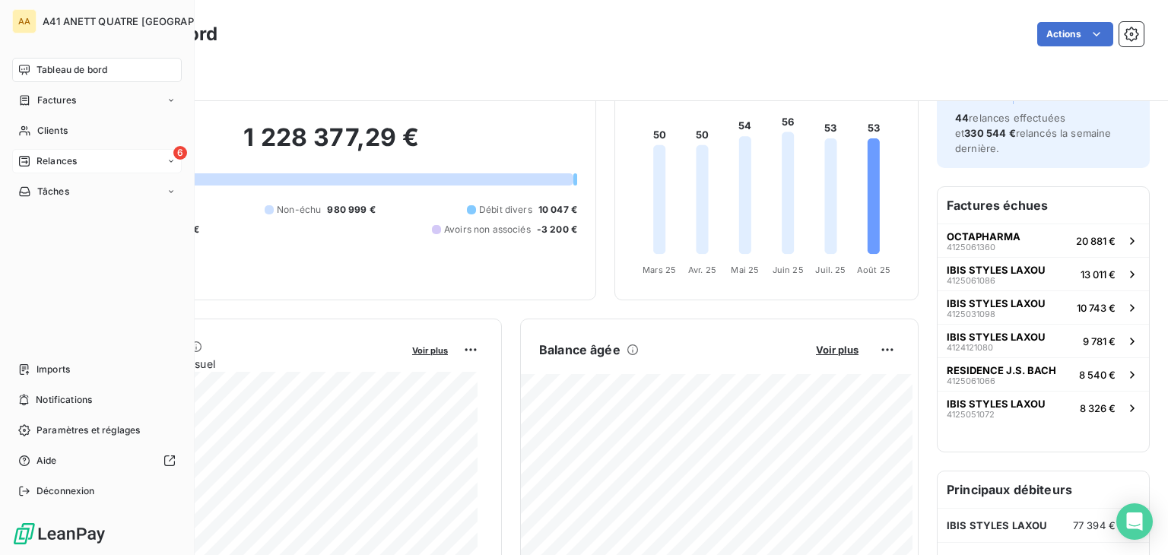
click at [37, 161] on span "Relances" at bounding box center [56, 161] width 40 height 14
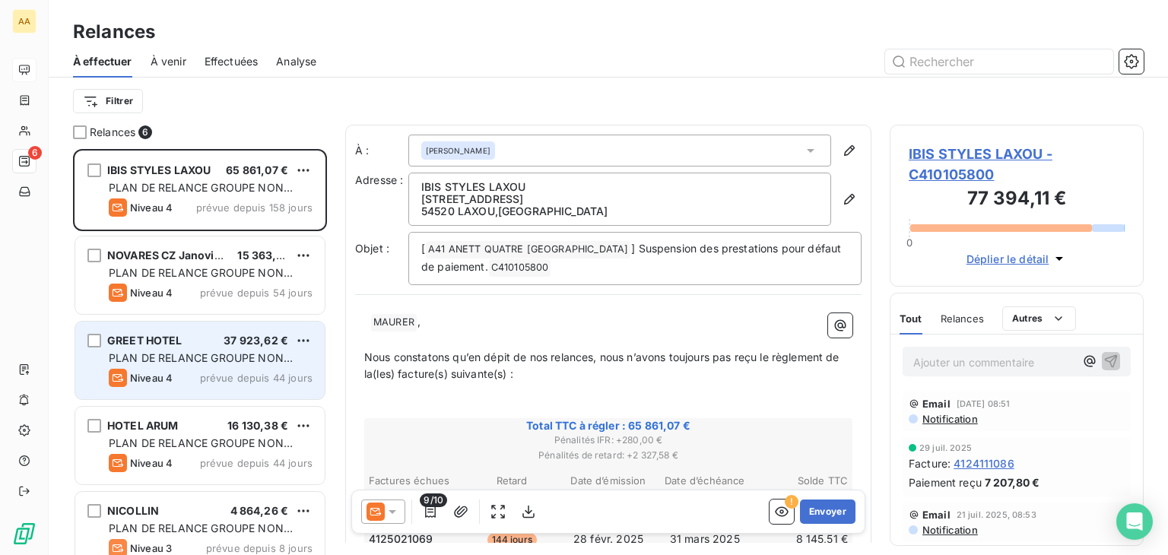
scroll to position [105, 0]
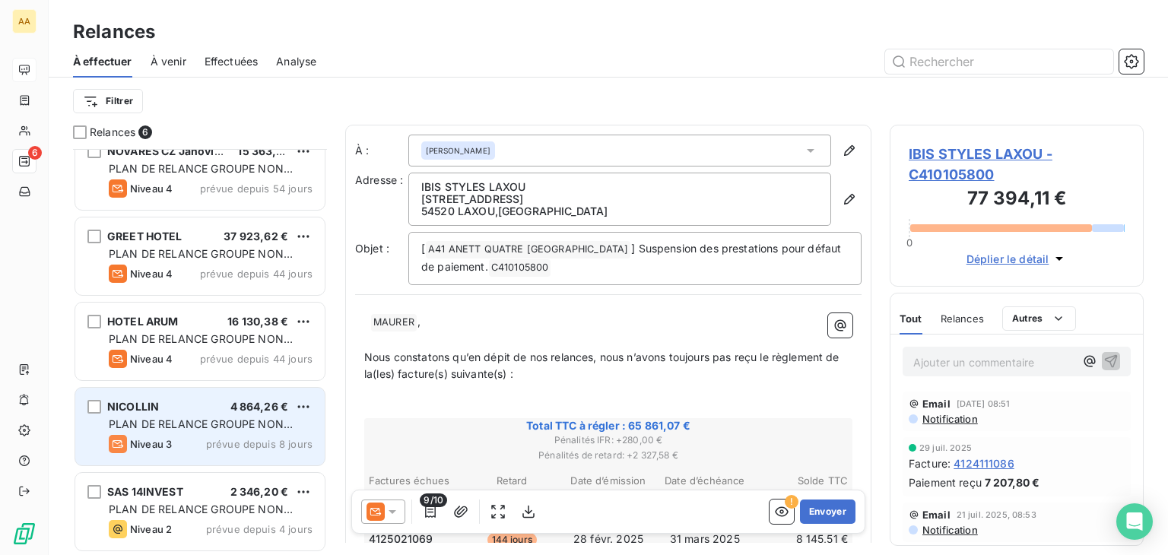
click at [208, 417] on div "PLAN DE RELANCE GROUPE NON AUTOMATIQUE" at bounding box center [211, 424] width 204 height 15
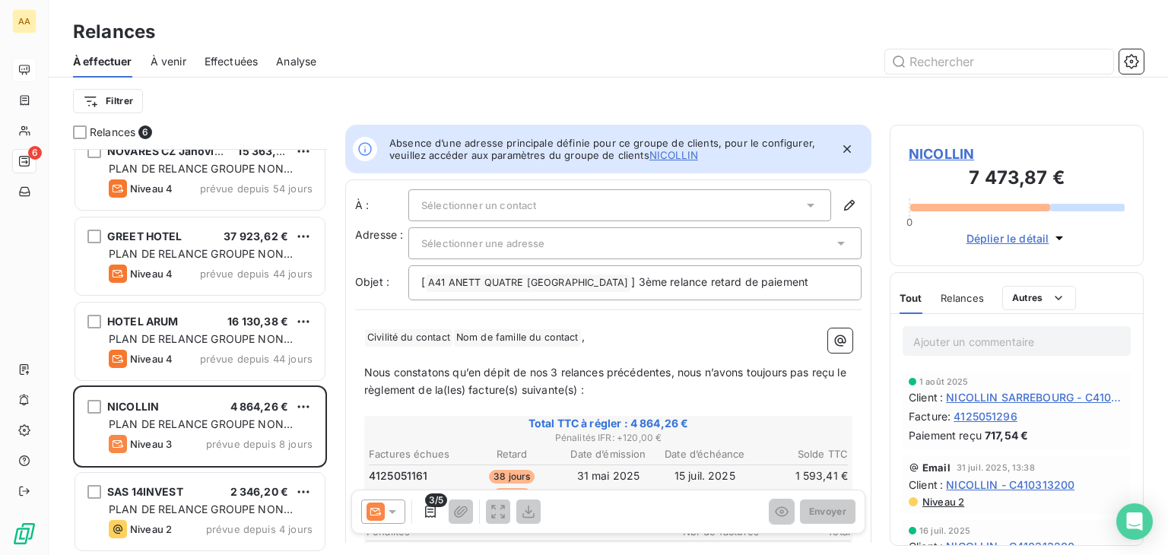
click at [804, 208] on icon at bounding box center [810, 205] width 15 height 15
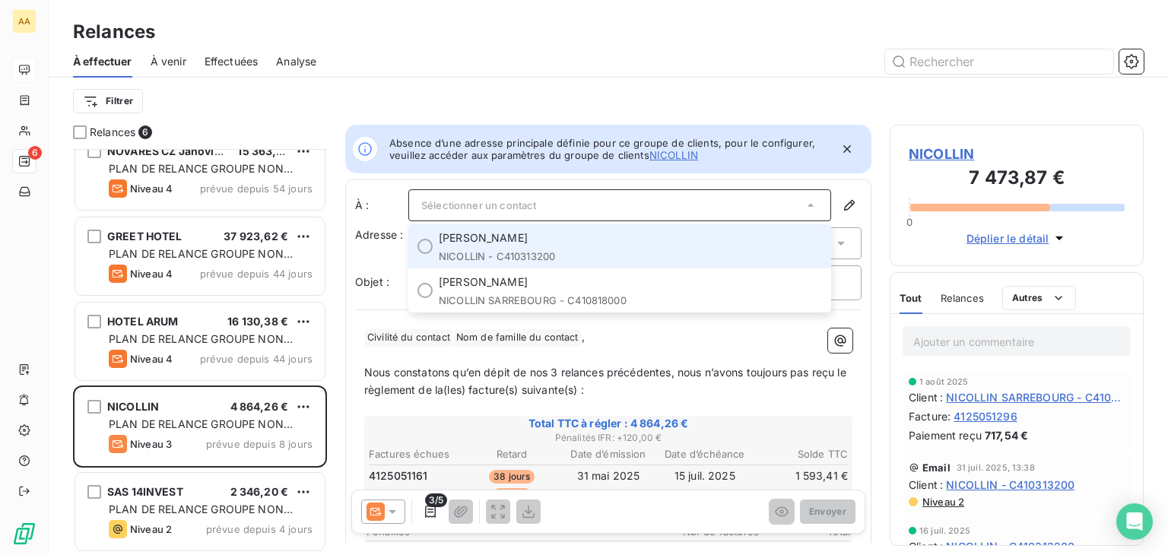
click at [429, 244] on div at bounding box center [424, 246] width 15 height 15
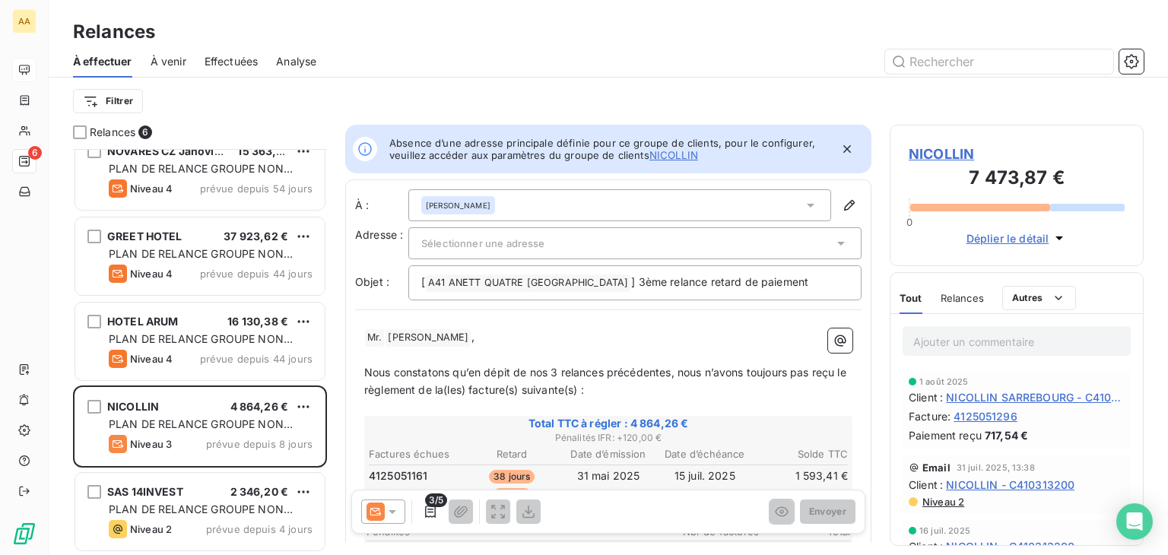
click at [803, 201] on icon at bounding box center [810, 205] width 15 height 15
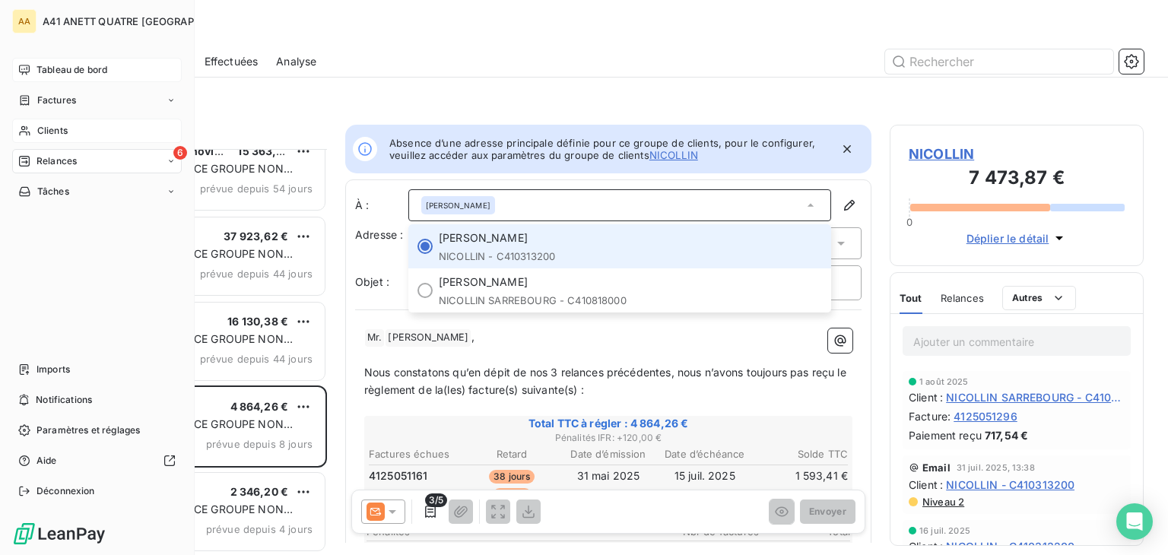
click at [67, 132] on span "Clients" at bounding box center [52, 131] width 30 height 14
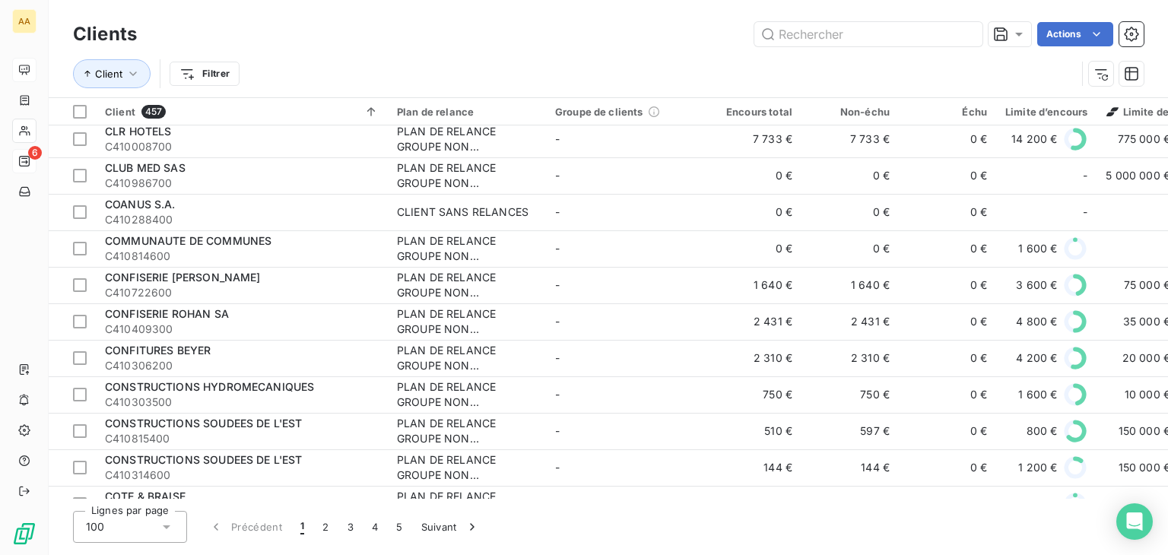
scroll to position [2813, 0]
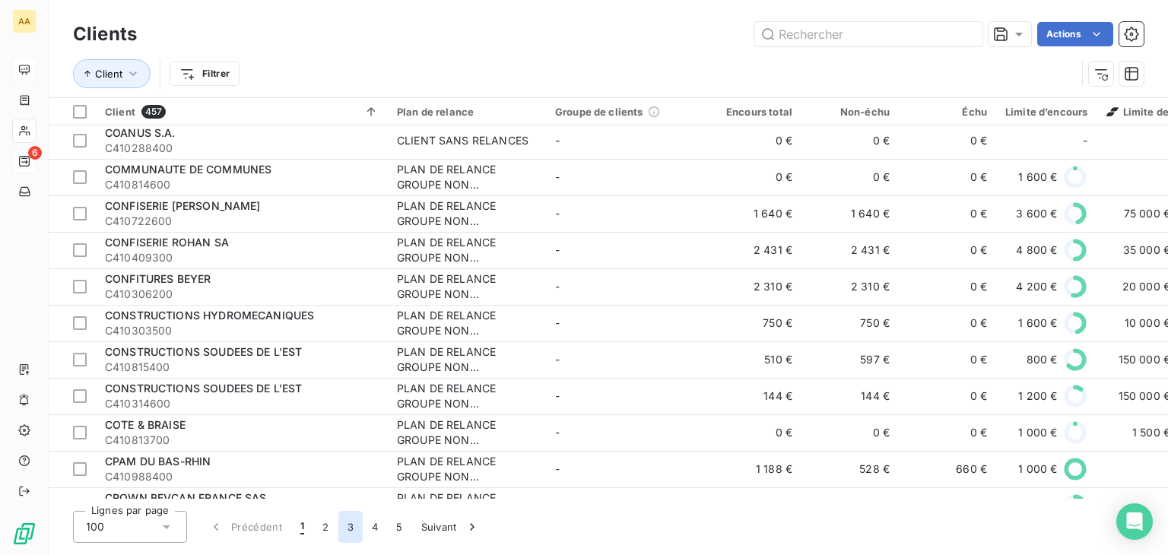
click at [350, 522] on button "3" at bounding box center [350, 527] width 24 height 32
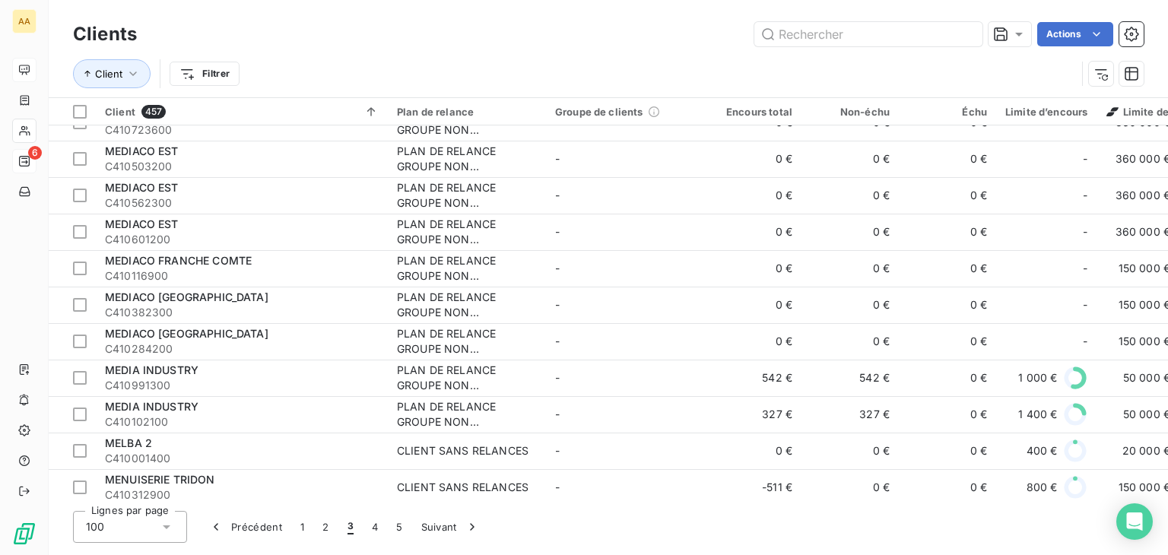
scroll to position [3282, 0]
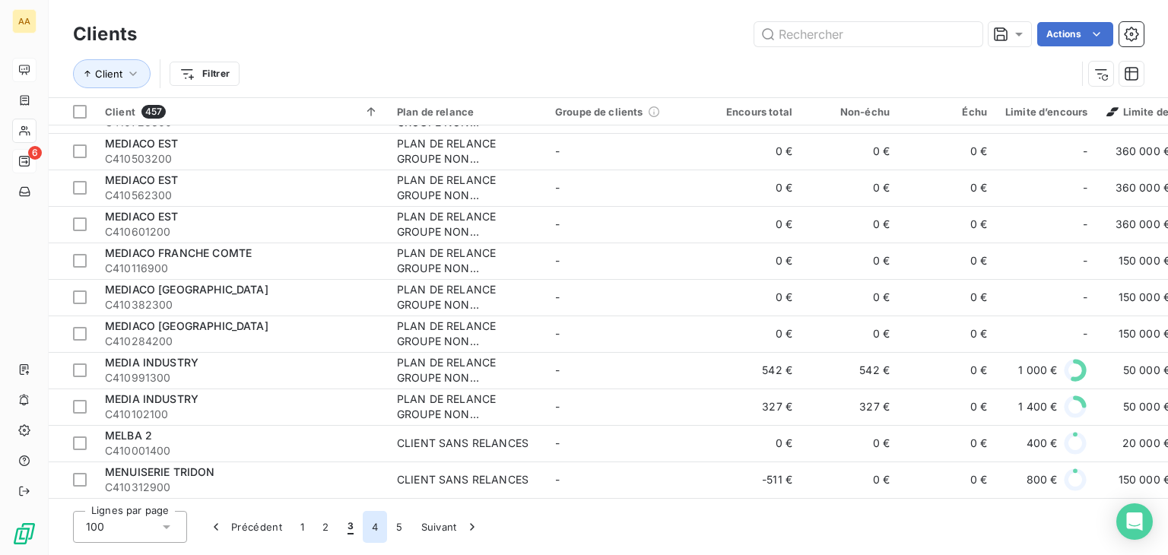
click at [375, 523] on button "4" at bounding box center [375, 527] width 24 height 32
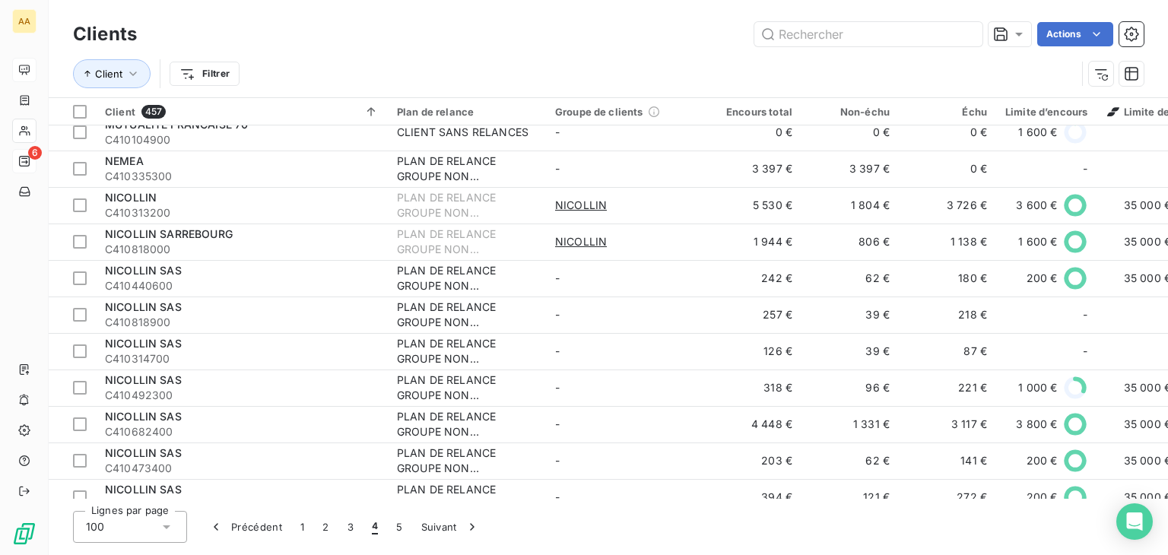
scroll to position [241, 0]
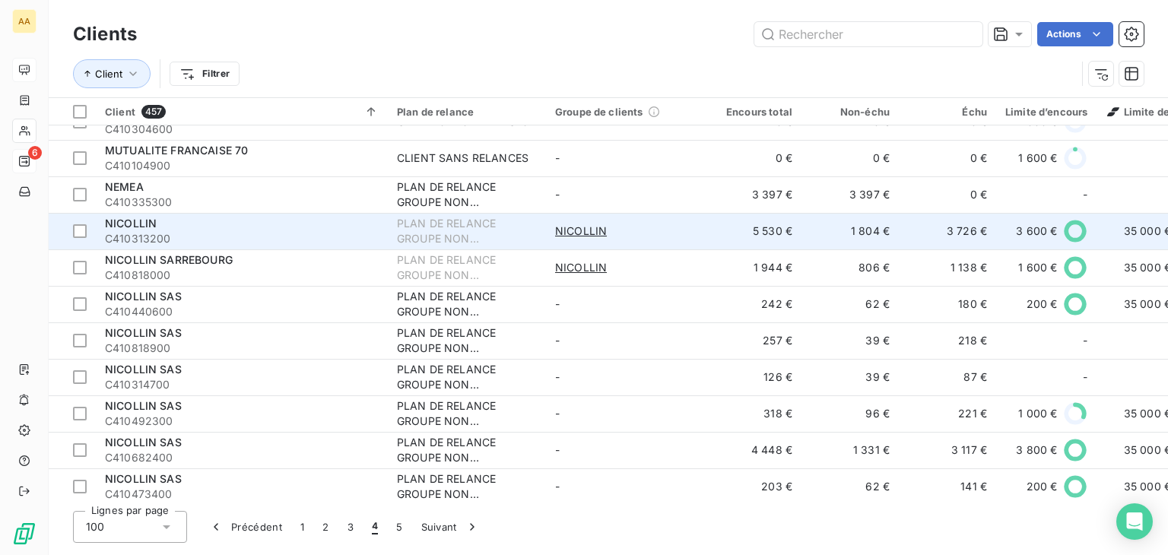
click at [476, 228] on div "PLAN DE RELANCE GROUPE NON AUTOMATIQUE" at bounding box center [467, 231] width 140 height 30
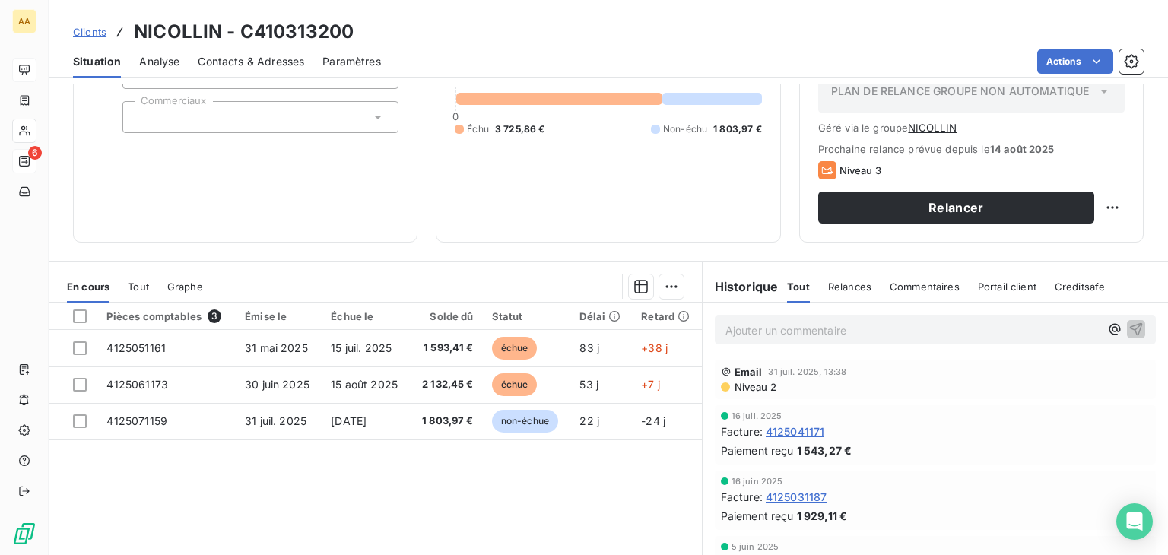
scroll to position [152, 0]
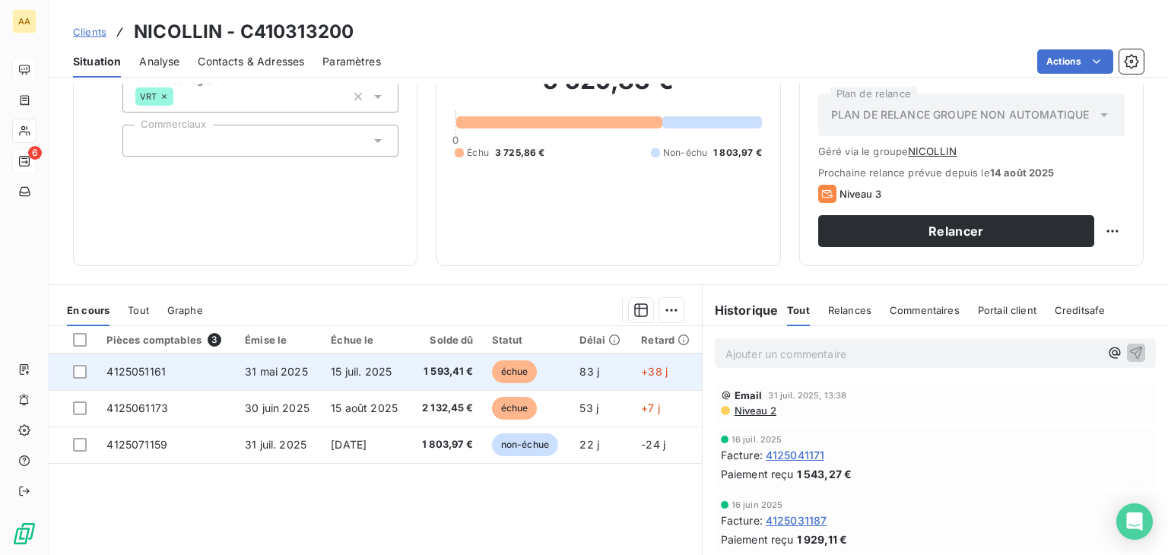
click at [533, 372] on span "échue" at bounding box center [515, 371] width 46 height 23
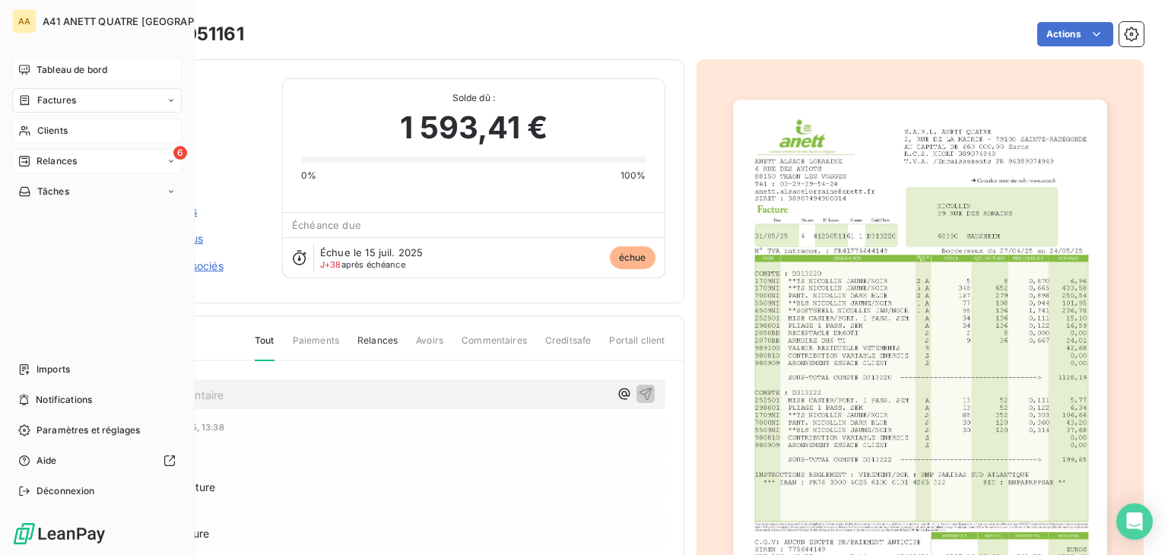
click at [94, 157] on div "6 Relances" at bounding box center [97, 161] width 170 height 24
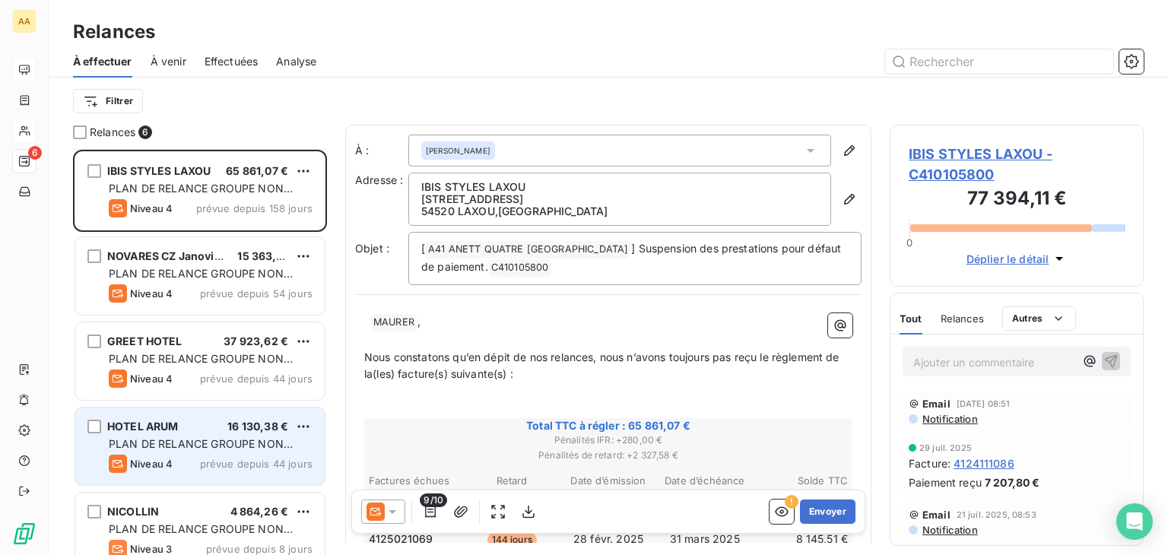
scroll to position [76, 0]
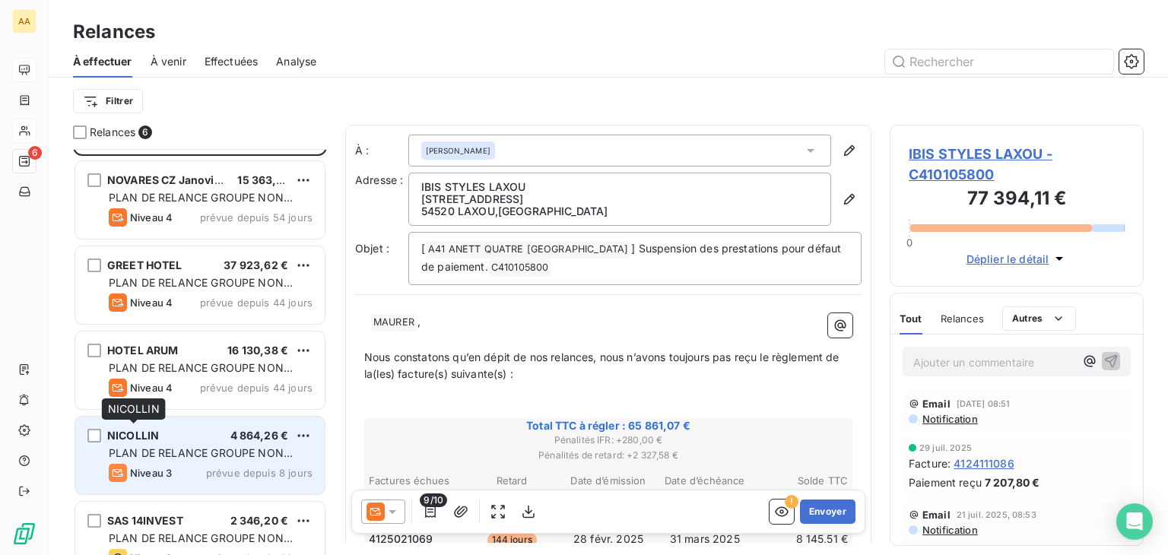
click at [155, 437] on span "NICOLLIN" at bounding box center [133, 435] width 52 height 13
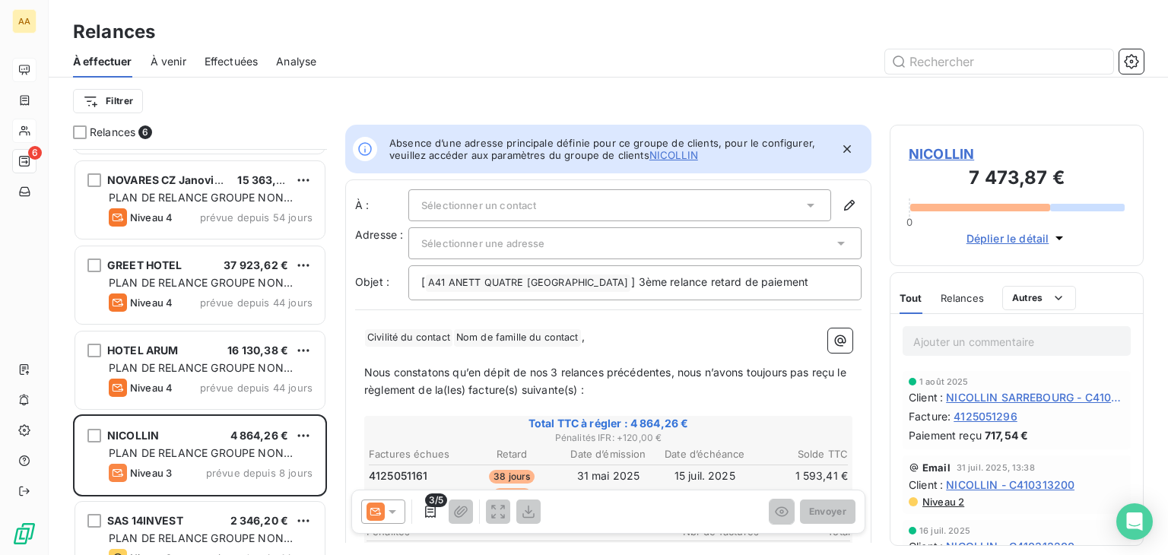
click at [642, 208] on div "Sélectionner un contact" at bounding box center [619, 205] width 423 height 32
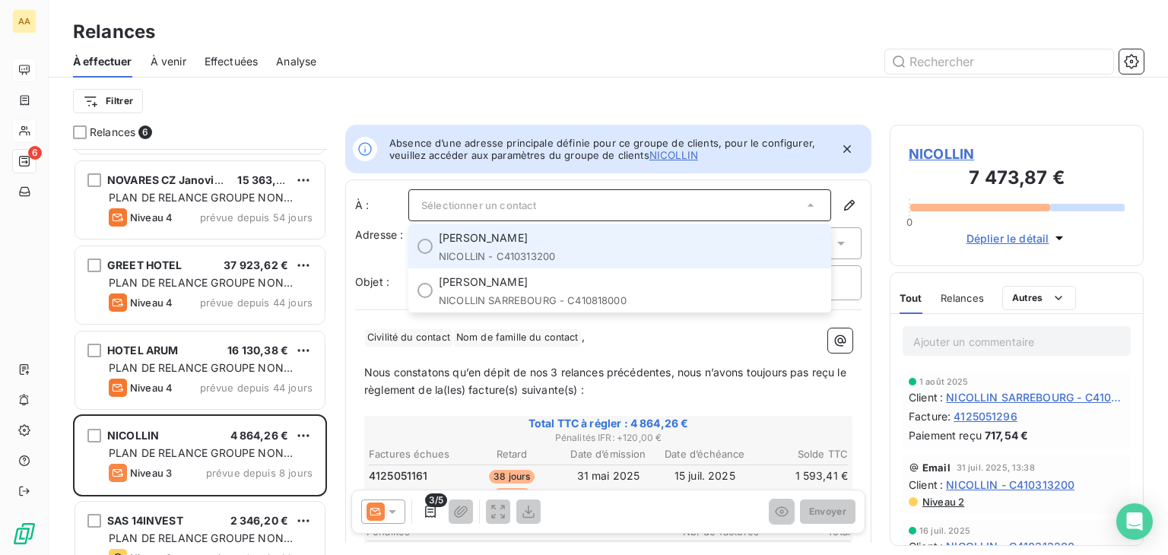
click at [550, 253] on span "NICOLLIN - C410313200" at bounding box center [630, 256] width 383 height 12
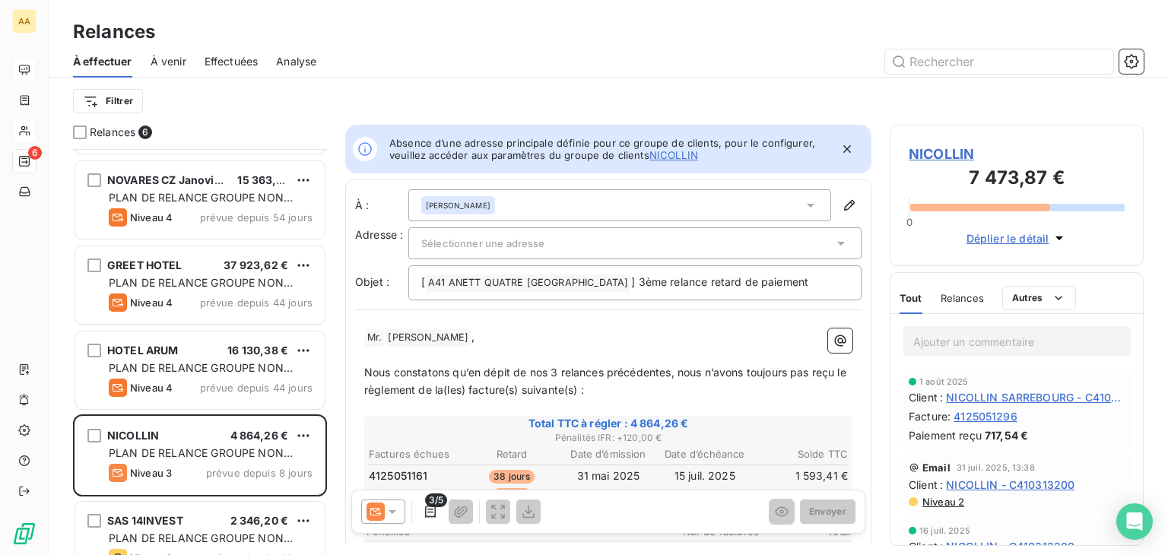
click at [803, 203] on icon at bounding box center [810, 205] width 15 height 15
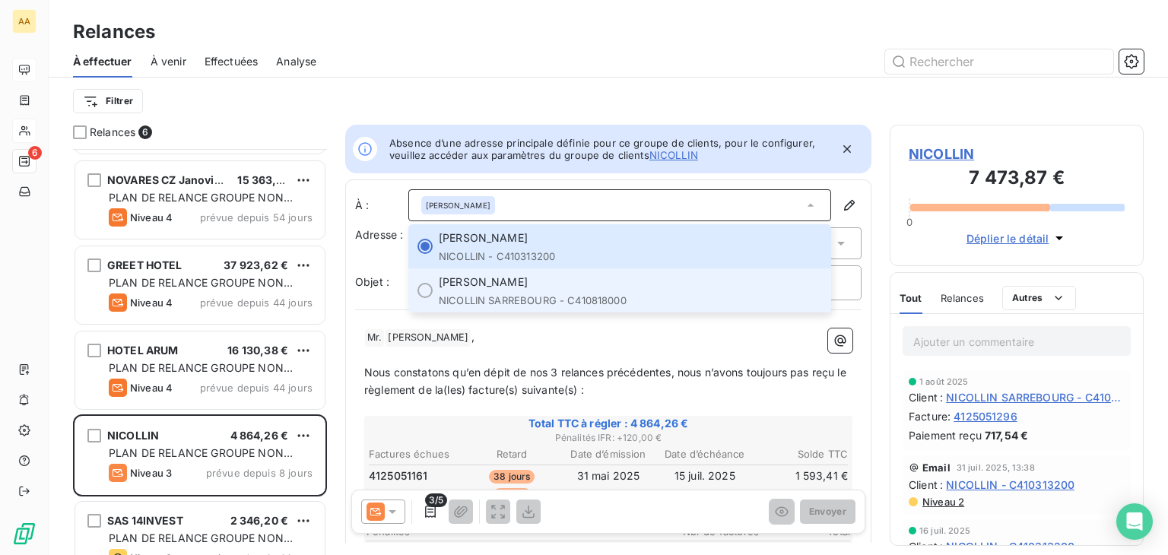
click at [611, 296] on span "NICOLLIN SARREBOURG - C410818000" at bounding box center [630, 300] width 383 height 12
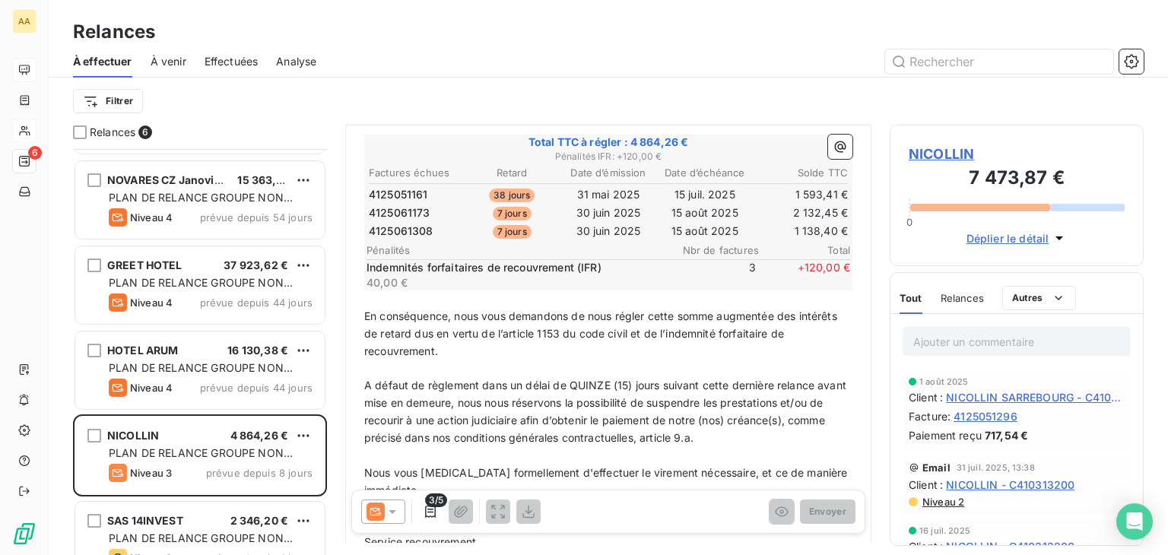
scroll to position [304, 0]
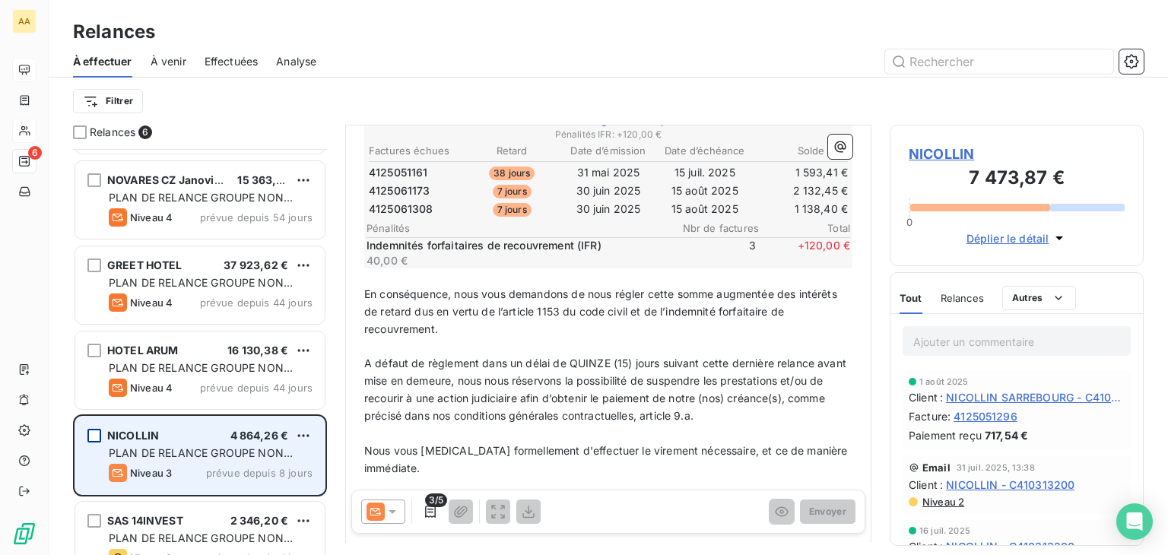
click at [90, 432] on div "grid" at bounding box center [94, 436] width 14 height 14
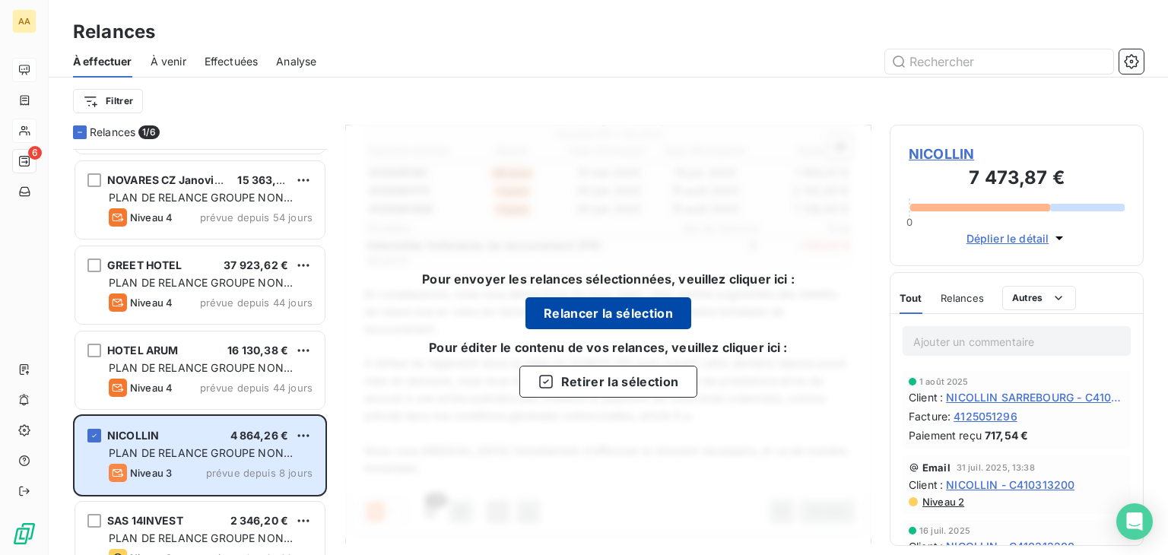
click at [663, 316] on button "Relancer la sélection" at bounding box center [608, 313] width 166 height 32
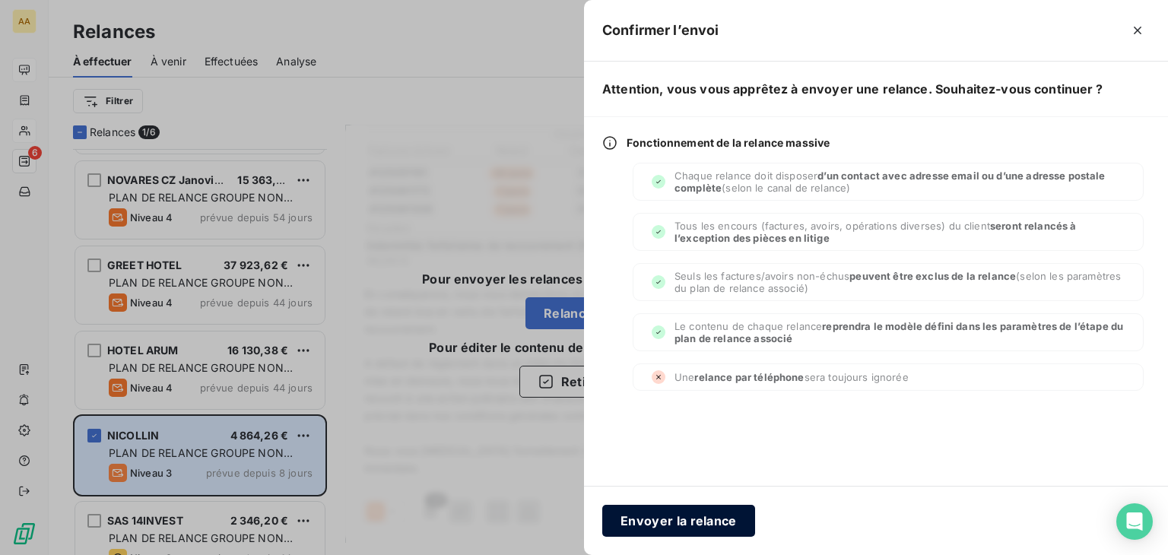
click at [669, 516] on button "Envoyer la relance" at bounding box center [678, 521] width 153 height 32
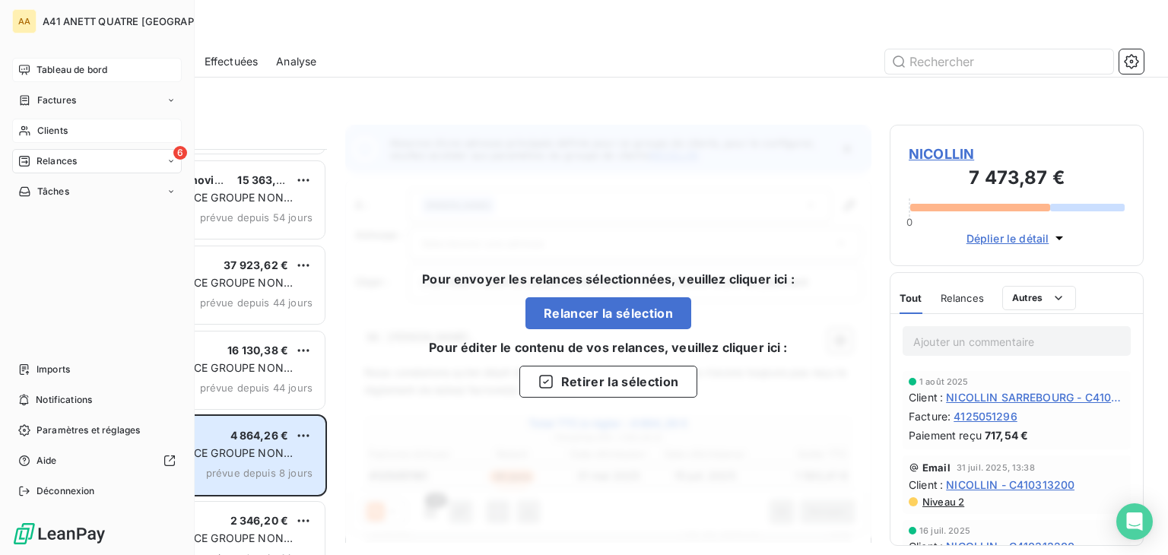
click at [66, 130] on span "Clients" at bounding box center [52, 131] width 30 height 14
click at [59, 129] on span "Clients" at bounding box center [52, 131] width 30 height 14
click at [84, 68] on span "Tableau de bord" at bounding box center [71, 70] width 71 height 14
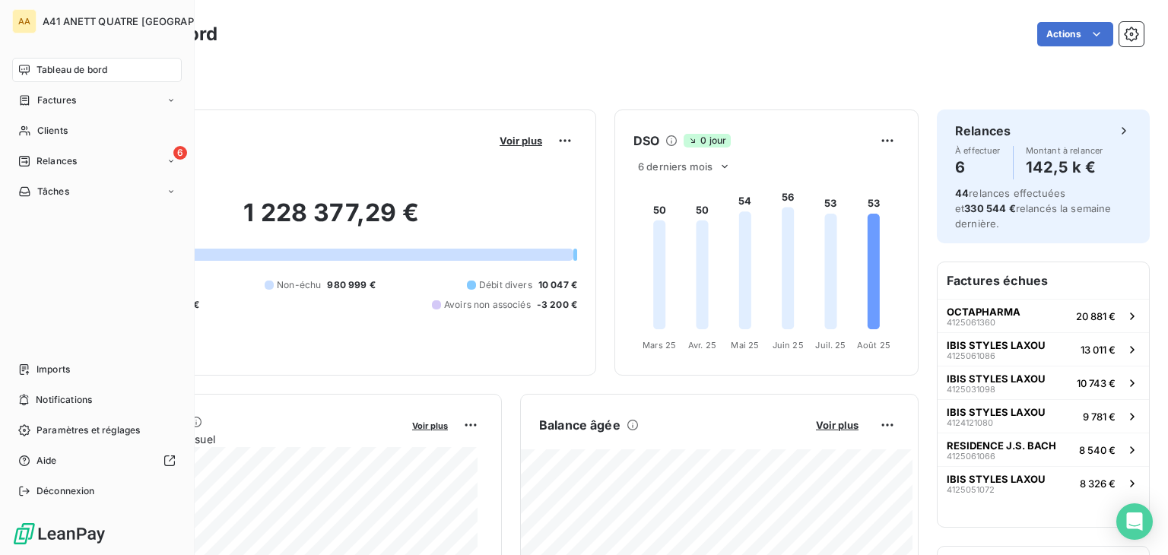
click at [58, 162] on span "Relances" at bounding box center [56, 161] width 40 height 14
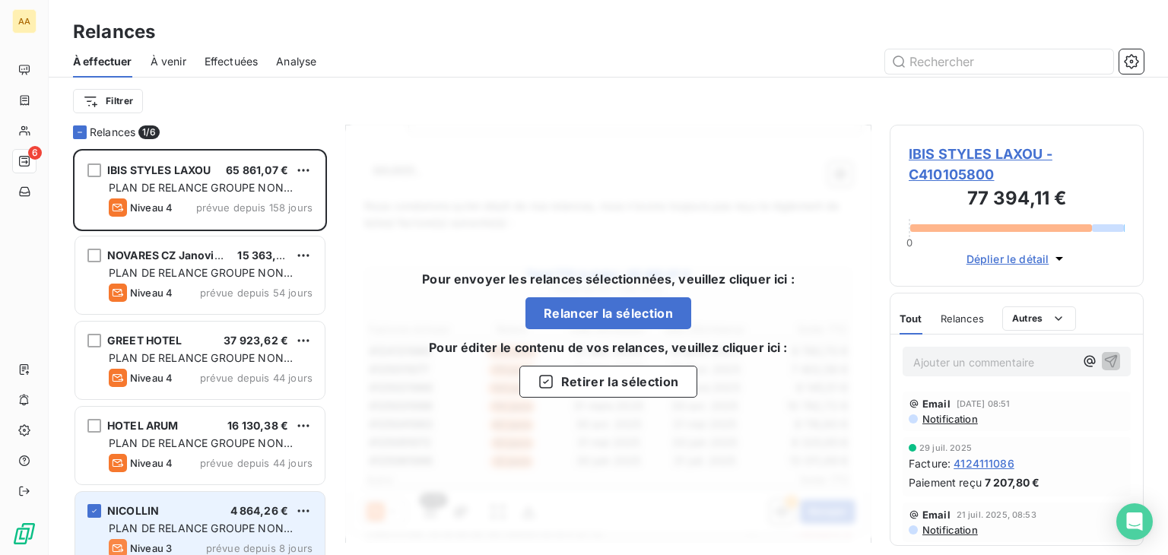
click at [207, 518] on div "NICOLLIN 4 864,26 € PLAN DE RELANCE GROUPE NON AUTOMATIQUE Niveau 3 prévue depu…" at bounding box center [199, 531] width 249 height 78
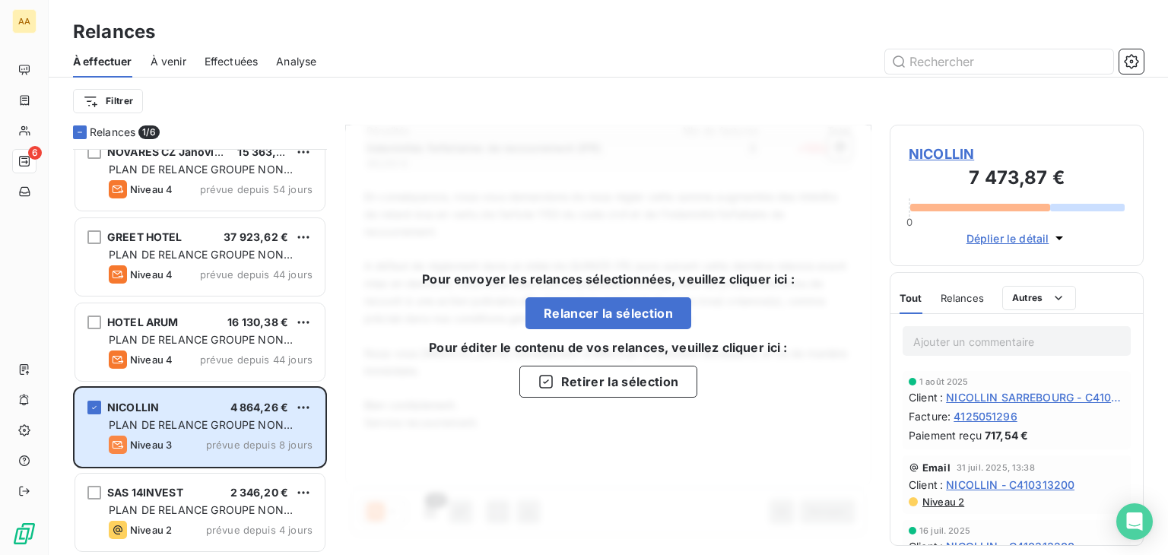
scroll to position [105, 0]
drag, startPoint x: 593, startPoint y: 464, endPoint x: 593, endPoint y: 449, distance: 14.4
click at [593, 462] on div "Pour envoyer les relances sélectionnées, veuillez cliquer ici : Relancer la sél…" at bounding box center [608, 334] width 526 height 418
click at [634, 420] on div "Pour envoyer les relances sélectionnées, veuillez cliquer ici : Relancer la sél…" at bounding box center [608, 334] width 526 height 418
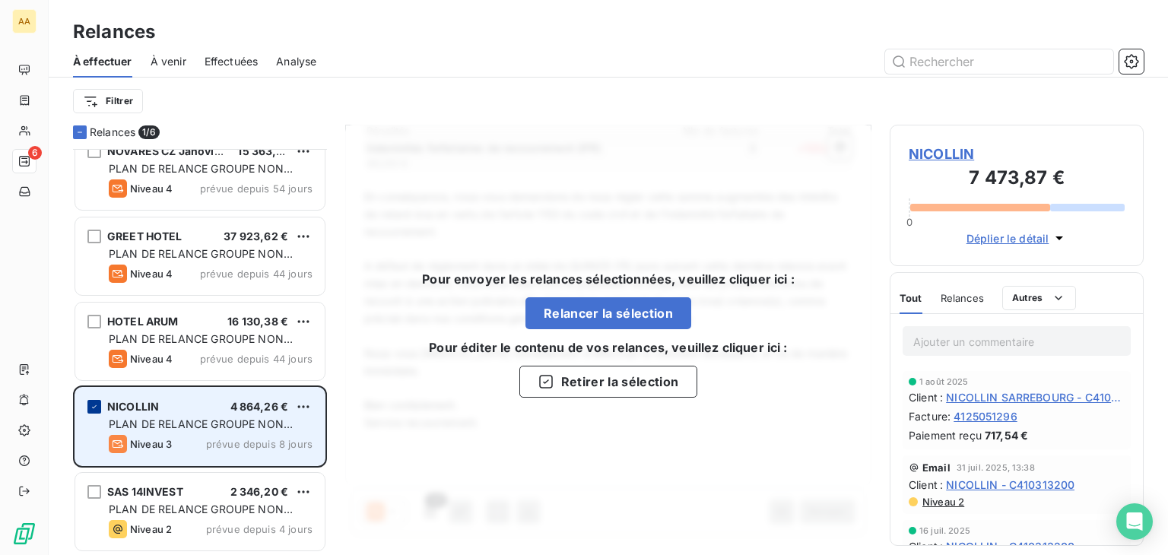
click at [97, 404] on icon "grid" at bounding box center [94, 406] width 9 height 9
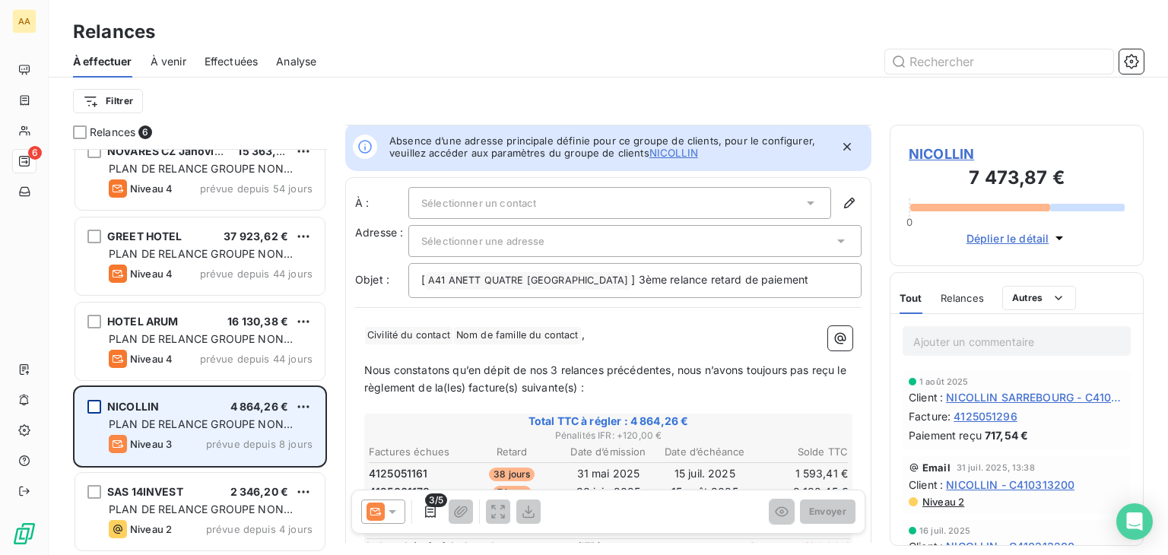
scroll to position [0, 0]
click at [803, 205] on icon at bounding box center [810, 205] width 15 height 15
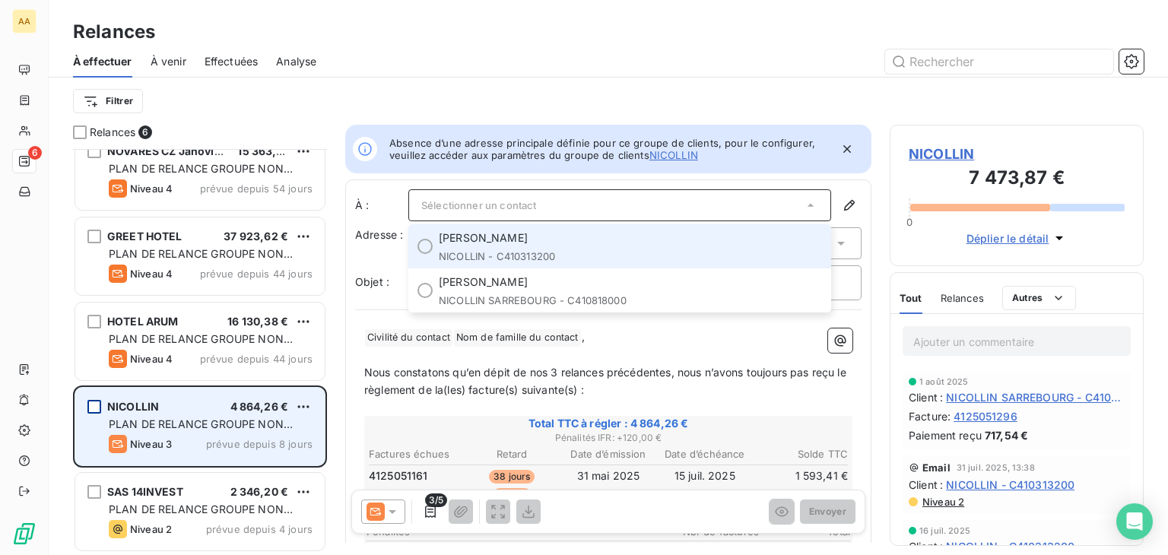
click at [437, 235] on li "[PERSON_NAME] - C410313200" at bounding box center [619, 246] width 423 height 44
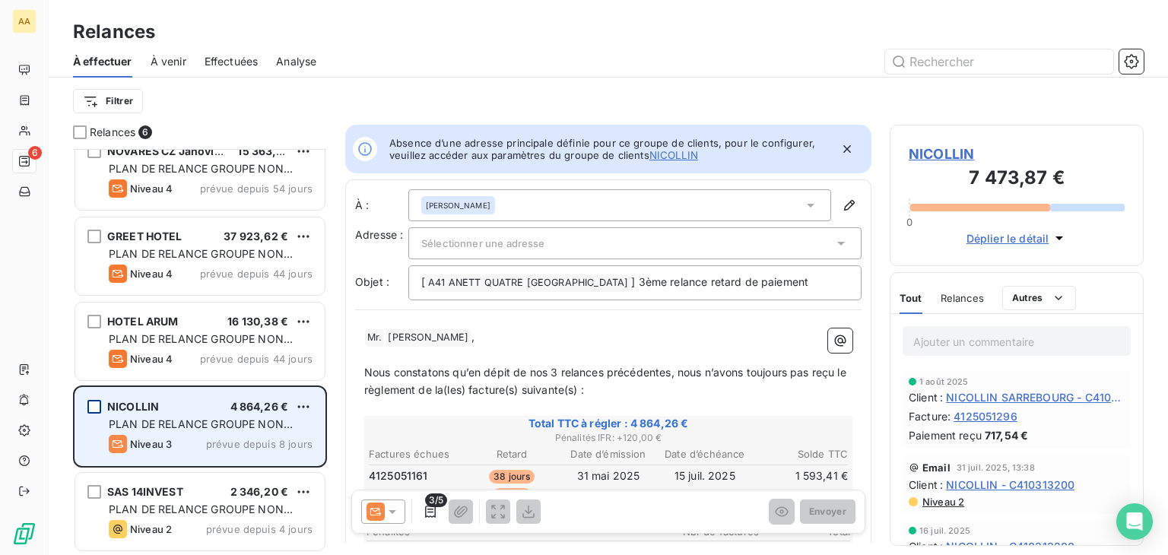
click at [92, 405] on div "grid" at bounding box center [94, 407] width 14 height 14
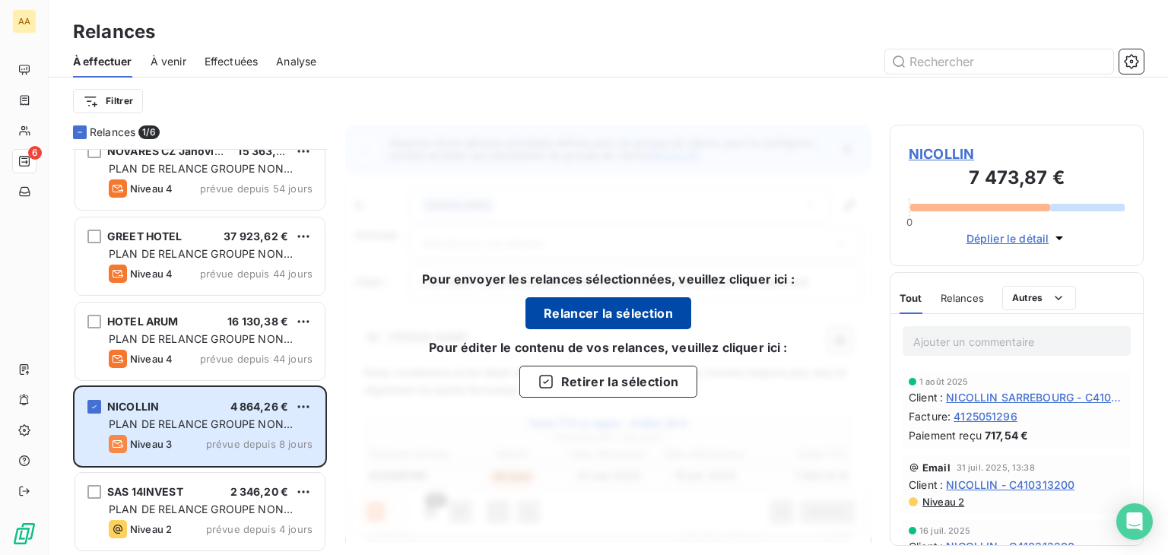
click at [577, 311] on button "Relancer la sélection" at bounding box center [608, 313] width 166 height 32
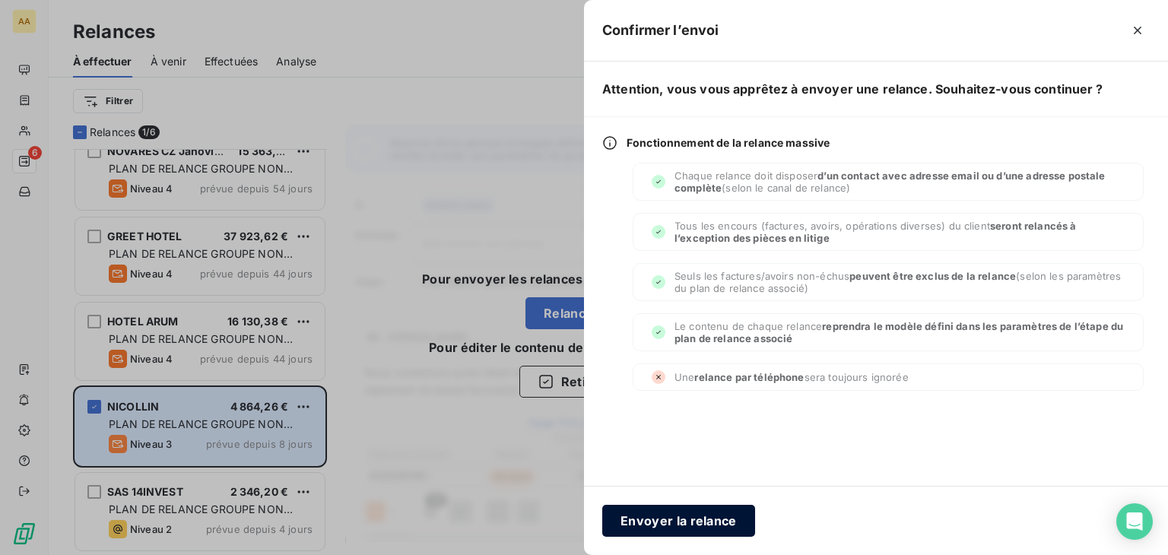
click at [674, 534] on button "Envoyer la relance" at bounding box center [678, 521] width 153 height 32
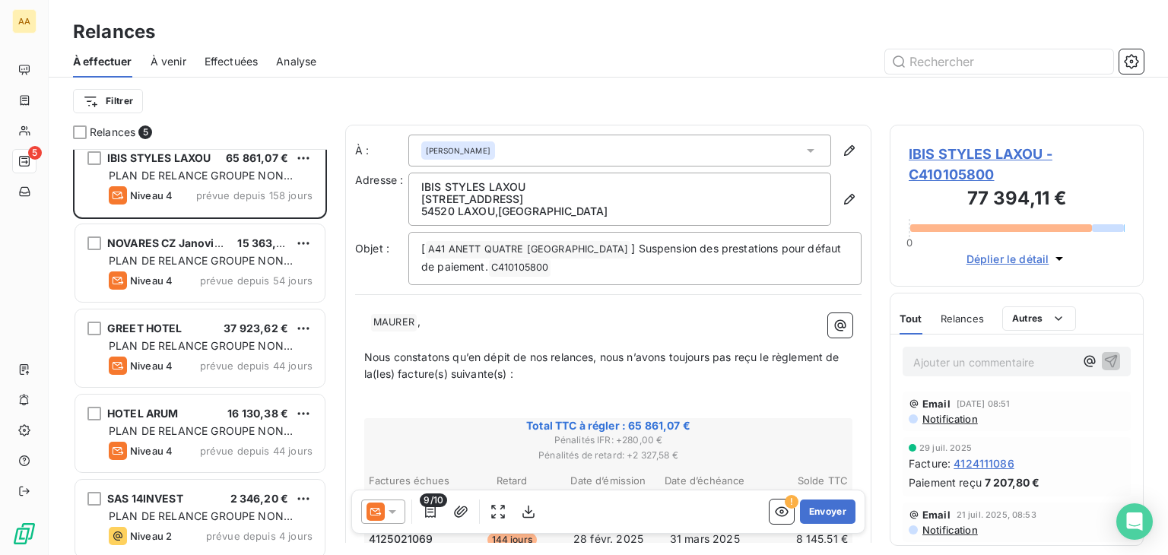
scroll to position [20, 0]
